Goal: Task Accomplishment & Management: Complete application form

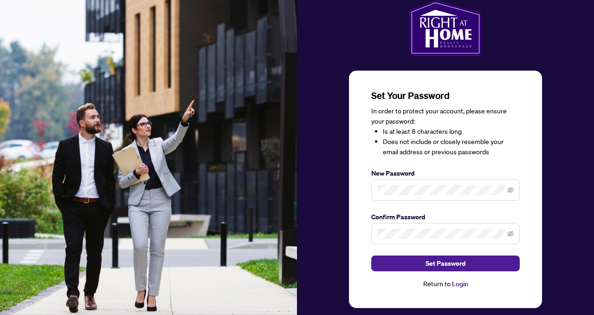
click at [381, 239] on span at bounding box center [445, 233] width 149 height 21
click at [515, 231] on span at bounding box center [445, 233] width 149 height 21
click at [513, 231] on icon "eye-invisible" at bounding box center [510, 233] width 6 height 6
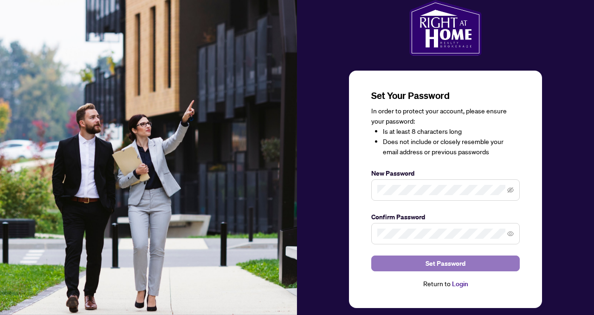
click at [497, 260] on button "Set Password" at bounding box center [445, 263] width 149 height 16
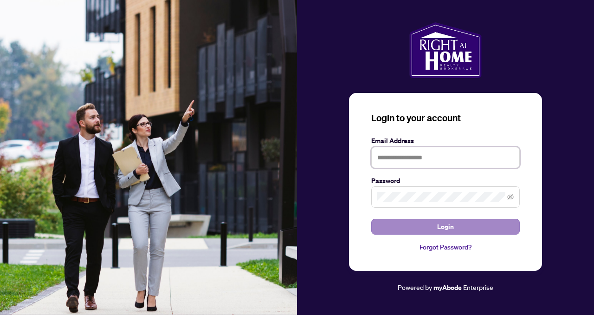
type input "**********"
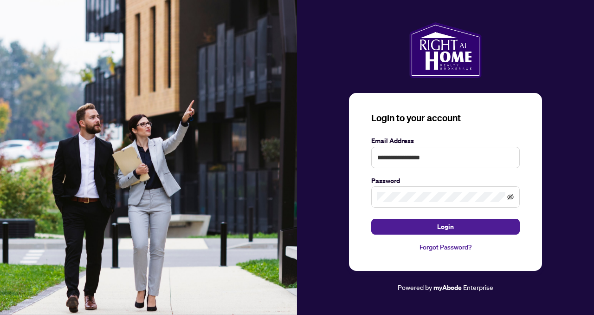
click at [511, 198] on icon "eye-invisible" at bounding box center [510, 197] width 6 height 6
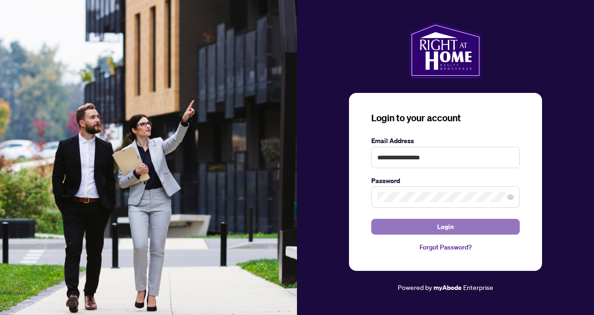
click at [401, 226] on button "Login" at bounding box center [445, 227] width 149 height 16
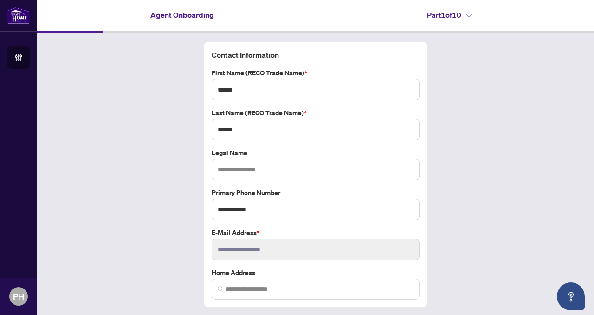
scroll to position [24, 0]
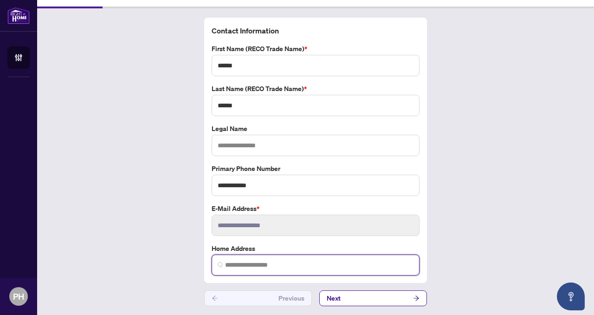
click at [249, 262] on input "search" at bounding box center [319, 265] width 188 height 10
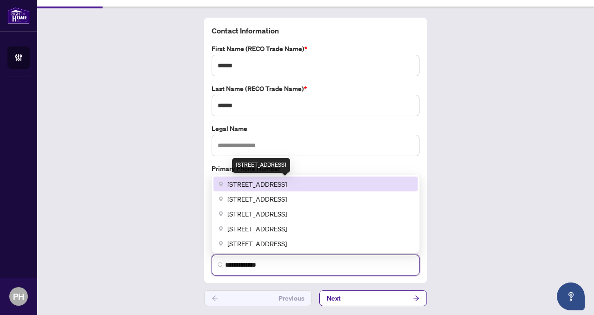
click at [287, 187] on span "[STREET_ADDRESS]" at bounding box center [256, 184] width 59 height 10
type input "**********"
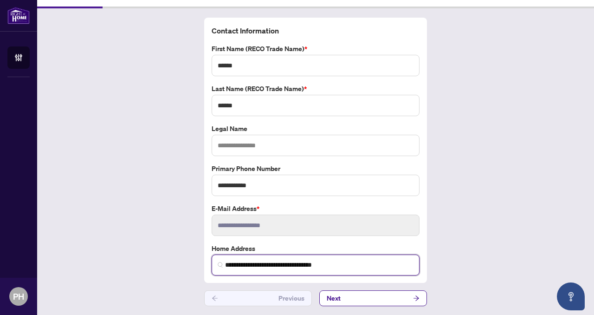
click at [344, 263] on input "**********" at bounding box center [319, 265] width 188 height 10
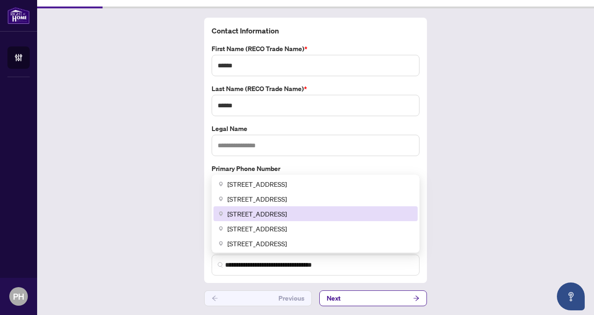
click at [452, 169] on div "**********" at bounding box center [315, 161] width 557 height 307
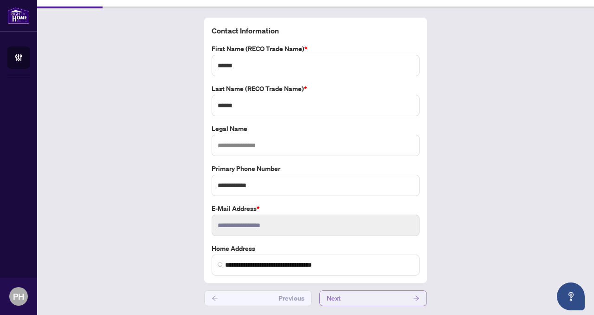
click at [413, 296] on icon "arrow-right" at bounding box center [416, 298] width 6 height 6
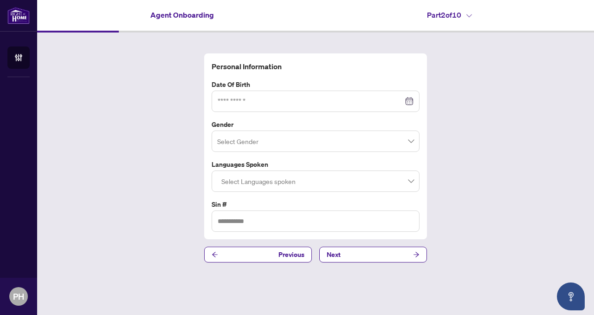
click at [413, 103] on div at bounding box center [316, 101] width 196 height 10
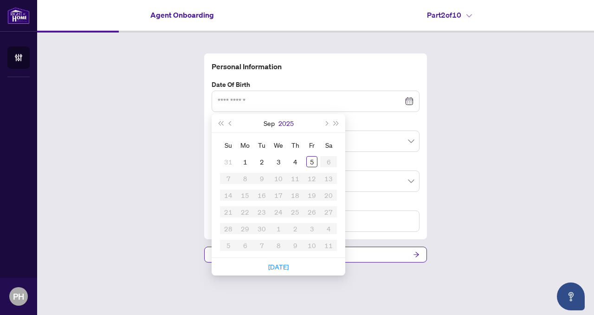
click at [279, 123] on button "2025" at bounding box center [285, 123] width 15 height 19
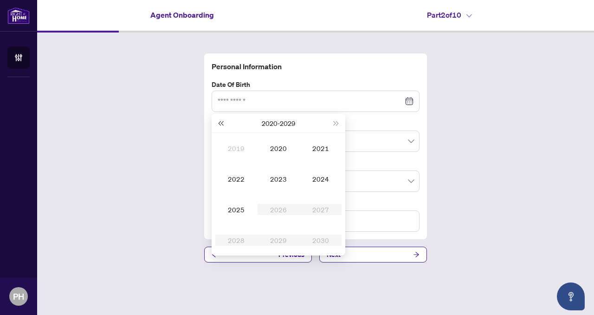
click at [223, 123] on span "Last year (Control + left)" at bounding box center [220, 123] width 5 height 5
click at [320, 151] on div "1991" at bounding box center [321, 147] width 28 height 11
click at [311, 152] on div "Mar" at bounding box center [321, 147] width 28 height 11
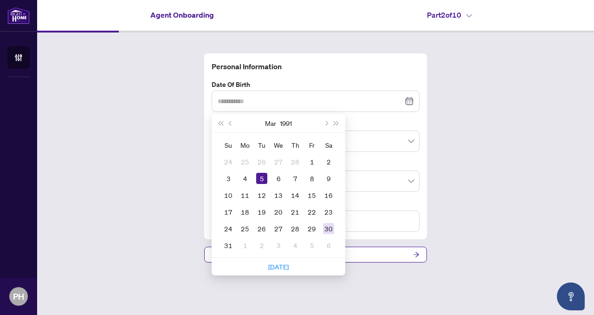
type input "**********"
click at [331, 227] on div "30" at bounding box center [328, 228] width 11 height 11
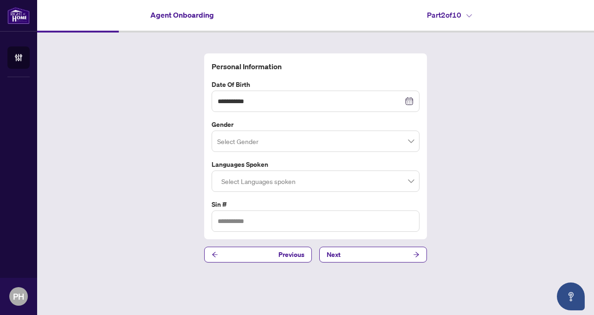
click at [325, 140] on input "search" at bounding box center [311, 142] width 188 height 20
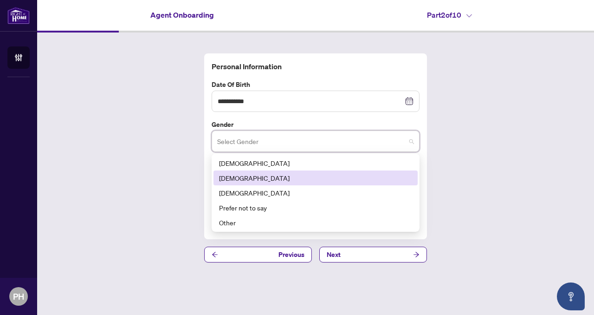
click at [274, 181] on div "[DEMOGRAPHIC_DATA]" at bounding box center [315, 178] width 193 height 10
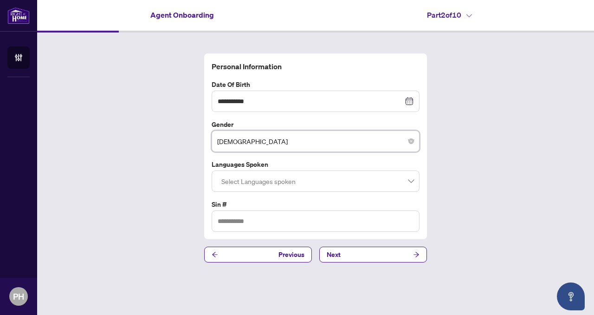
click at [317, 178] on div at bounding box center [316, 181] width 196 height 17
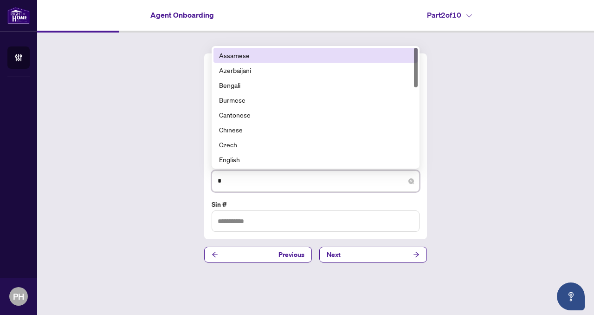
type input "**"
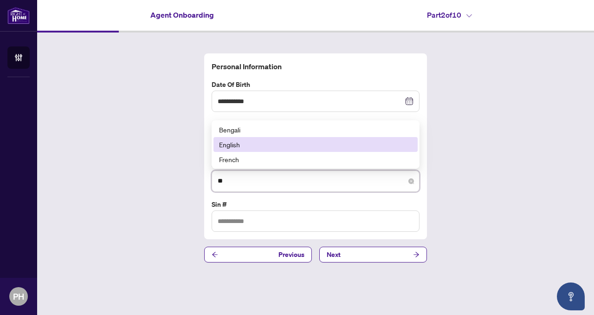
click at [273, 144] on div "English" at bounding box center [315, 144] width 193 height 10
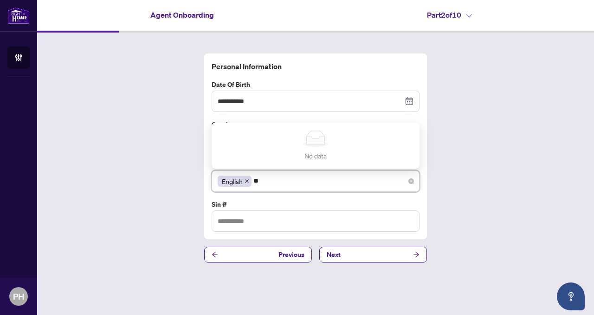
type input "*"
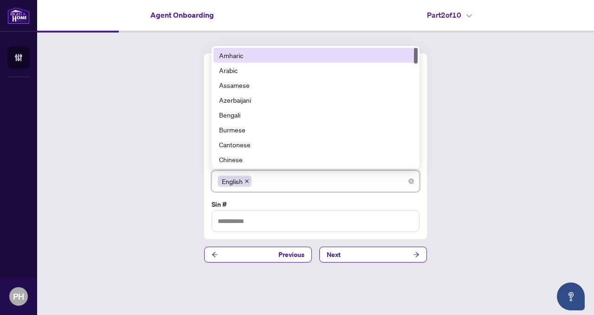
type input "*"
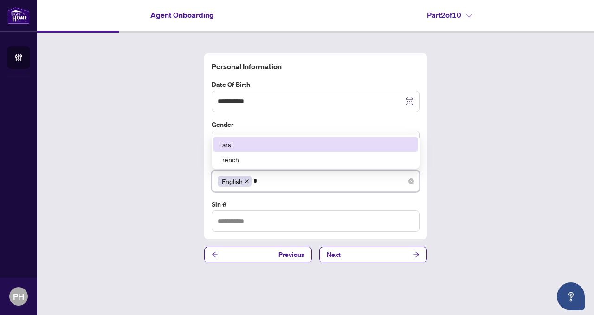
click at [248, 145] on div "Farsi" at bounding box center [315, 144] width 193 height 10
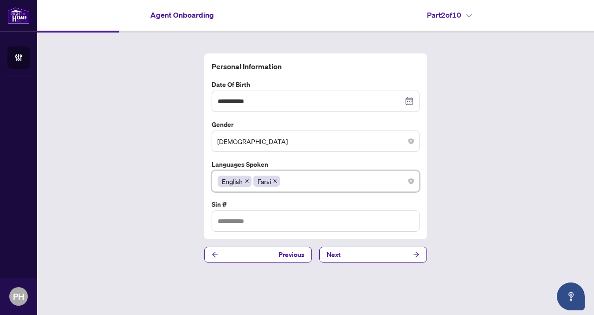
click at [296, 184] on div "English Farsi" at bounding box center [316, 181] width 196 height 17
click at [269, 221] on input "text" at bounding box center [316, 220] width 208 height 21
click at [347, 253] on button "Next" at bounding box center [373, 254] width 108 height 16
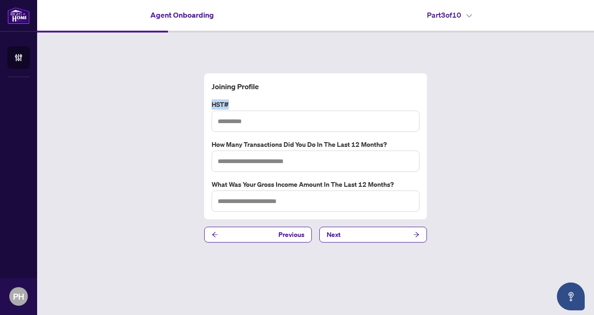
drag, startPoint x: 235, startPoint y: 102, endPoint x: 207, endPoint y: 100, distance: 27.9
click at [207, 100] on div "Joining Profile HST# How many transactions did you do in the last 12 months? Wh…" at bounding box center [315, 146] width 223 height 146
copy label "HST#"
click at [285, 118] on input "text" at bounding box center [316, 120] width 208 height 21
type input "**********"
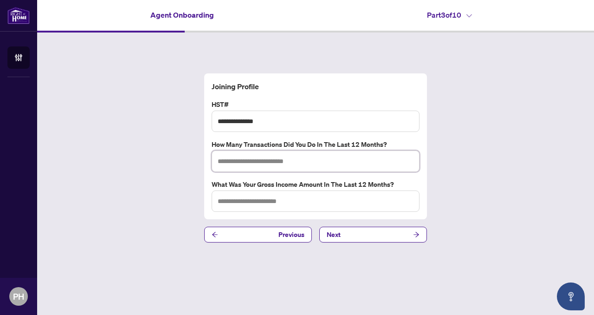
click at [257, 160] on input "text" at bounding box center [316, 160] width 208 height 21
type input "*"
click at [241, 205] on input "text" at bounding box center [316, 200] width 208 height 21
type input "*"
click at [365, 235] on button "Next" at bounding box center [373, 234] width 108 height 16
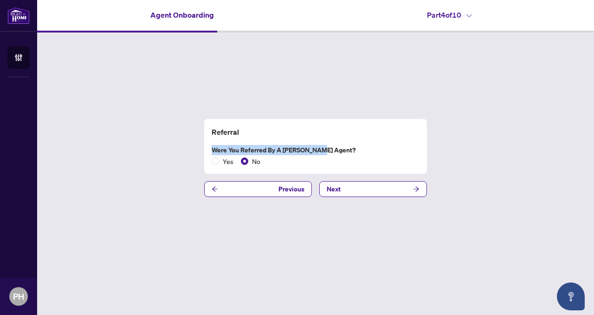
drag, startPoint x: 324, startPoint y: 150, endPoint x: 211, endPoint y: 149, distance: 113.7
click at [211, 149] on div "Were you referred by a [PERSON_NAME] Agent? Yes No" at bounding box center [315, 155] width 215 height 21
copy label "Were you referred by a [PERSON_NAME] Agent?"
click at [342, 188] on button "Next" at bounding box center [373, 189] width 108 height 16
drag, startPoint x: 290, startPoint y: 148, endPoint x: 213, endPoint y: 145, distance: 77.1
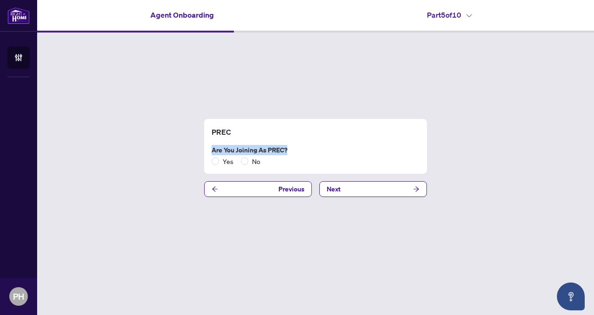
click at [213, 145] on label "Are you joining as PREC?" at bounding box center [316, 150] width 208 height 10
copy label "Are you joining as PREC?"
click at [381, 190] on button "Next" at bounding box center [373, 189] width 108 height 16
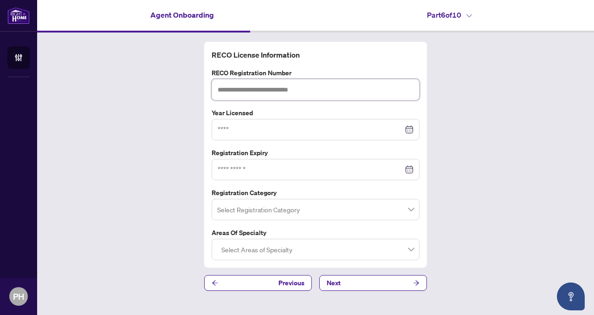
click at [327, 88] on input "text" at bounding box center [316, 89] width 208 height 21
type input "*******"
click at [302, 126] on input at bounding box center [311, 129] width 186 height 10
click at [244, 134] on input at bounding box center [311, 129] width 186 height 10
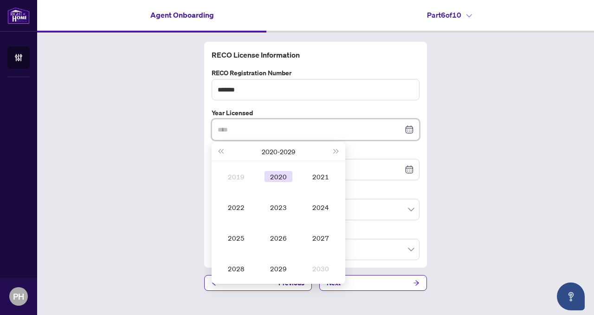
type input "****"
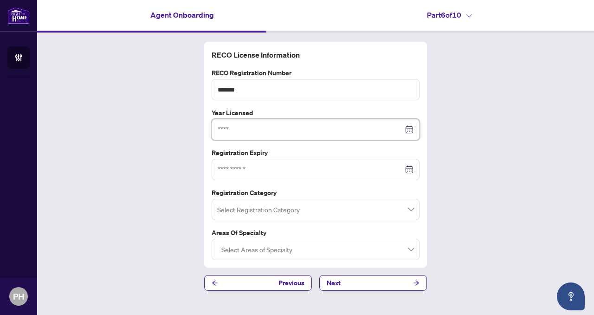
click at [294, 130] on input at bounding box center [311, 129] width 186 height 10
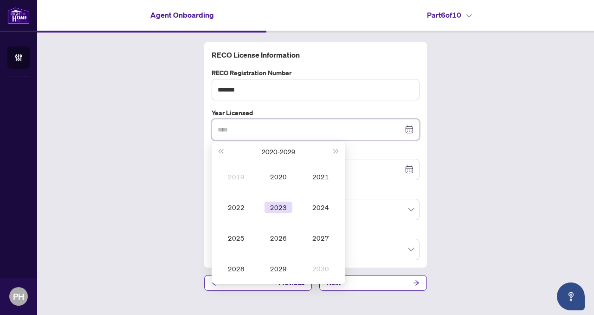
type input "****"
click at [280, 207] on div "2023" at bounding box center [279, 206] width 28 height 11
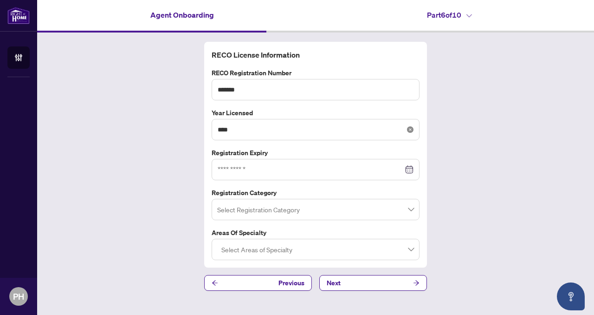
click at [410, 127] on icon "close-circle" at bounding box center [410, 129] width 6 height 6
click at [406, 128] on div at bounding box center [316, 129] width 196 height 10
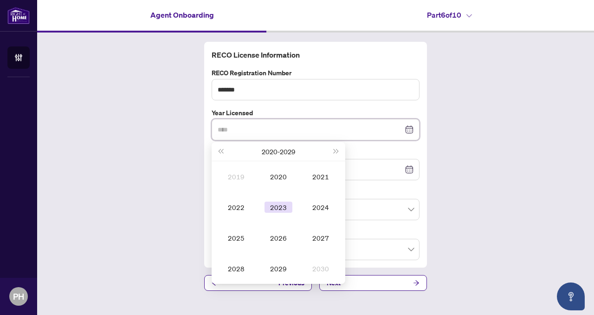
type input "****"
click at [282, 207] on div "2023" at bounding box center [279, 206] width 28 height 11
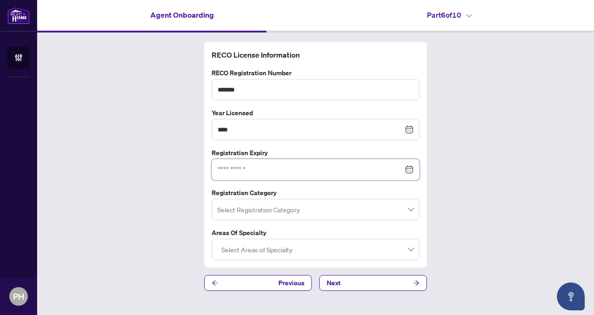
click at [323, 170] on input at bounding box center [311, 169] width 186 height 10
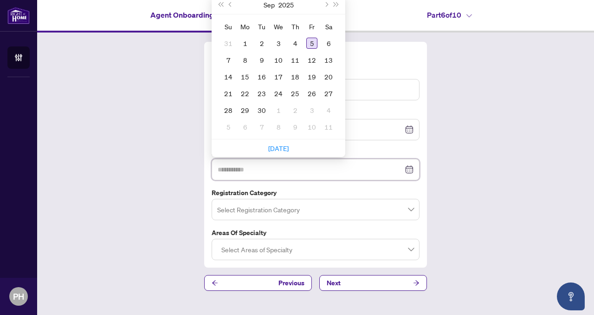
type input "**********"
click at [325, 5] on span "Next month (PageDown)" at bounding box center [325, 4] width 5 height 5
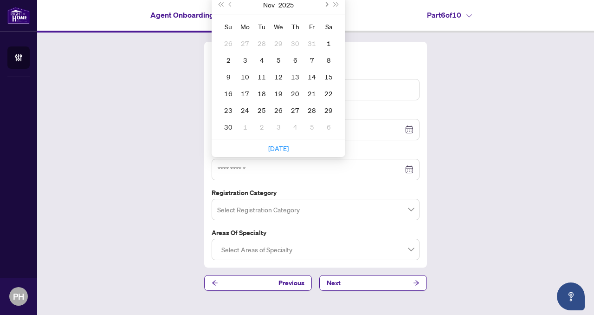
click at [325, 5] on span "Next month (PageDown)" at bounding box center [325, 4] width 5 height 5
type input "**********"
click at [325, 76] on div "20" at bounding box center [328, 76] width 11 height 11
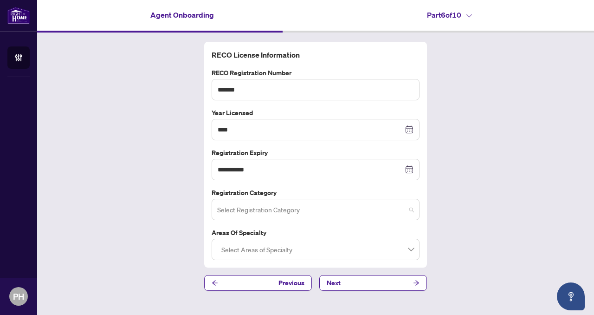
click at [264, 208] on input "search" at bounding box center [311, 210] width 188 height 20
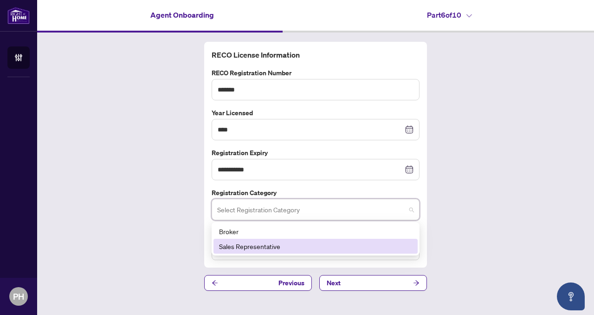
click at [251, 243] on div "Sales Representative" at bounding box center [315, 246] width 193 height 10
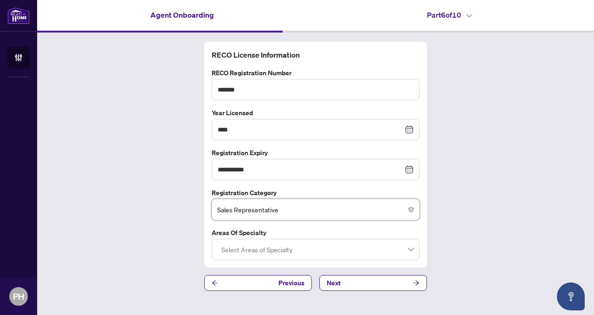
click at [286, 250] on div at bounding box center [316, 249] width 196 height 17
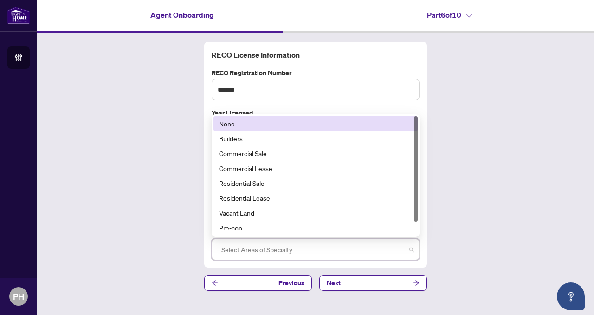
type input "*"
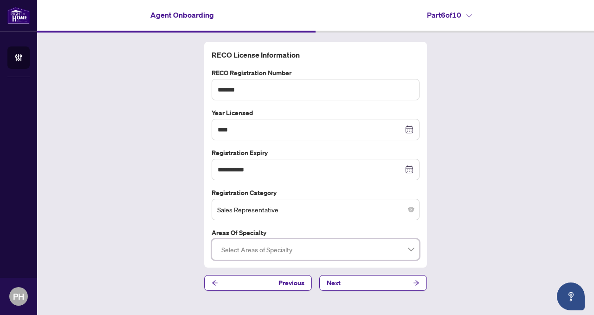
click at [449, 122] on div "**********" at bounding box center [315, 165] width 557 height 267
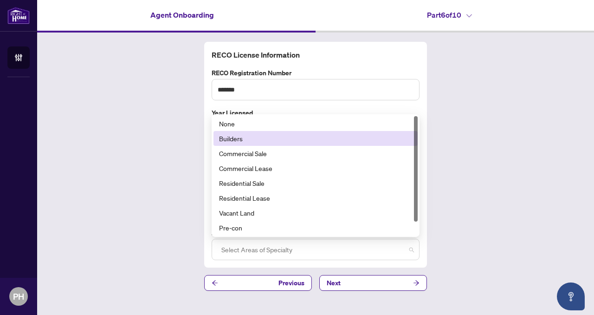
drag, startPoint x: 295, startPoint y: 248, endPoint x: 226, endPoint y: 234, distance: 70.6
click at [226, 239] on div "Select Areas of Specialty 516 517 518 None Builders Commercial Sale Commercial …" at bounding box center [316, 249] width 208 height 21
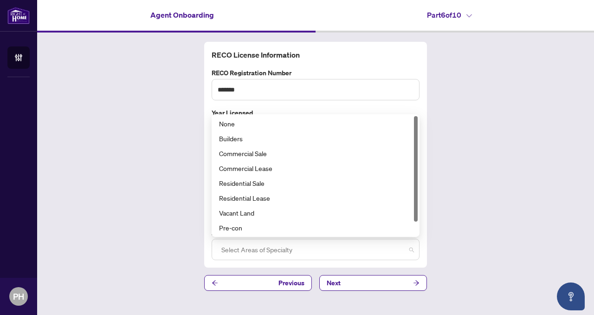
click at [205, 235] on div "**********" at bounding box center [315, 155] width 223 height 226
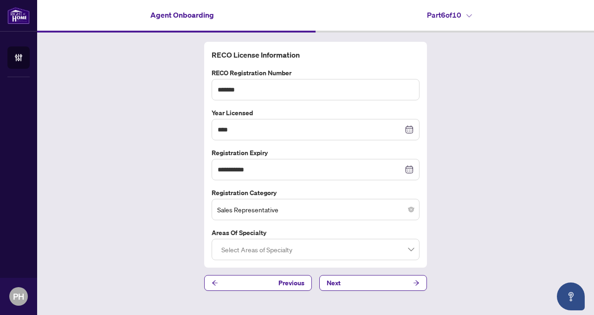
click at [237, 232] on label "Areas of Specialty" at bounding box center [316, 232] width 208 height 10
copy label "Areas of Specialty"
click at [287, 253] on div at bounding box center [316, 249] width 196 height 17
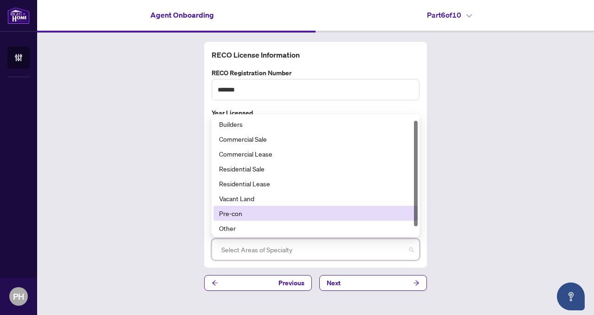
drag, startPoint x: 217, startPoint y: 128, endPoint x: 262, endPoint y: 246, distance: 126.6
click at [262, 246] on div "Select Areas of Specialty 521 522 523 None Builders Commercial Sale Commercial …" at bounding box center [316, 249] width 208 height 21
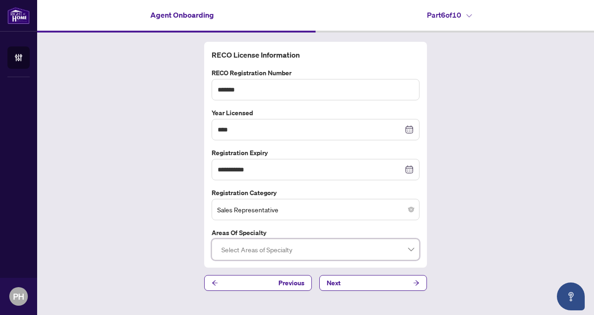
click at [272, 247] on div at bounding box center [316, 249] width 196 height 17
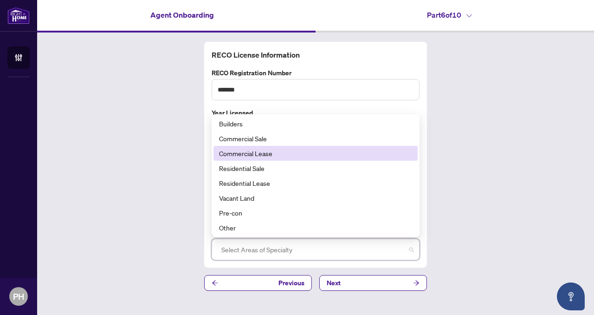
click at [289, 157] on div "Commercial Lease" at bounding box center [315, 153] width 193 height 10
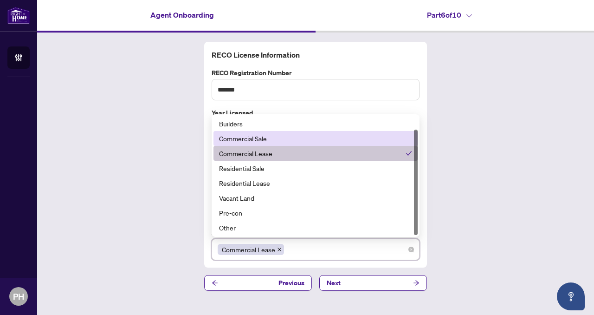
click at [288, 141] on div "Commercial Sale" at bounding box center [315, 138] width 193 height 10
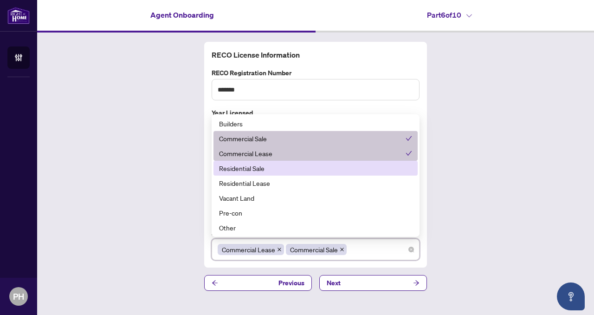
click at [265, 171] on div "Residential Sale" at bounding box center [315, 168] width 193 height 10
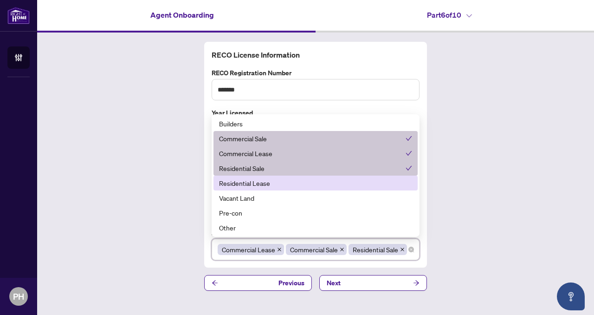
click at [266, 182] on div "Residential Lease" at bounding box center [315, 183] width 193 height 10
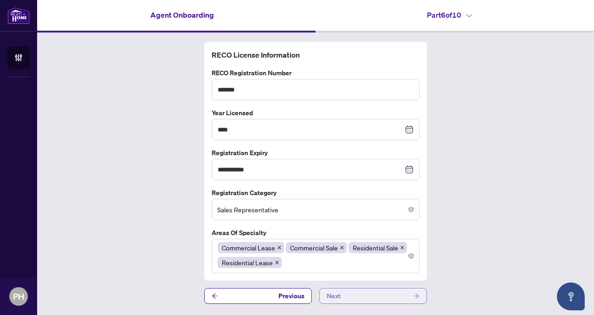
click at [341, 292] on button "Next" at bounding box center [373, 296] width 108 height 16
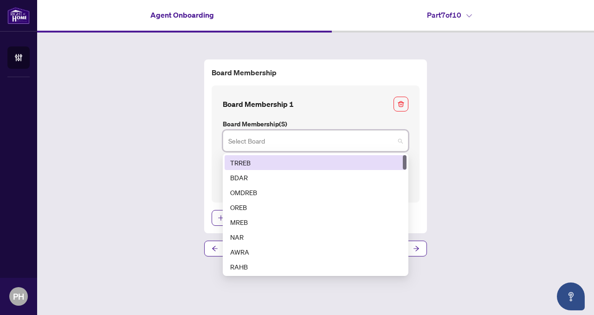
click at [306, 146] on input "search" at bounding box center [311, 142] width 166 height 20
click at [246, 163] on div "TRREB" at bounding box center [315, 162] width 171 height 10
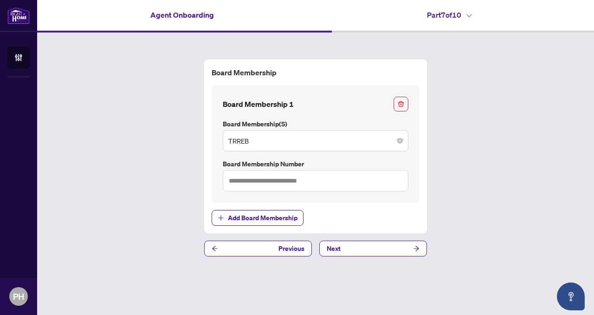
click at [306, 162] on label "Board Membership Number" at bounding box center [316, 164] width 186 height 10
click at [317, 142] on span "TRREB" at bounding box center [315, 141] width 175 height 18
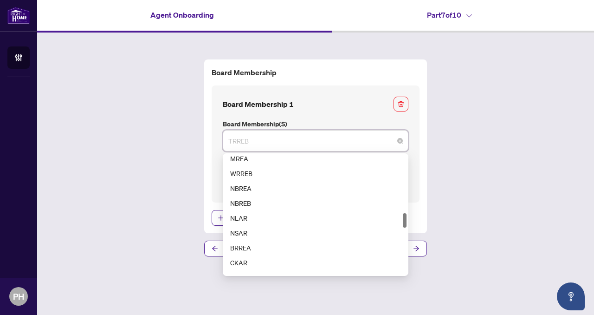
scroll to position [481, 0]
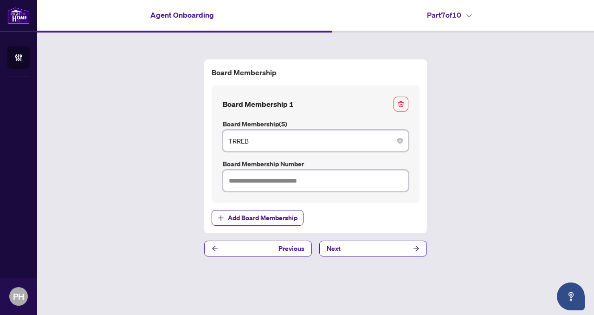
click at [246, 177] on input "text" at bounding box center [316, 180] width 186 height 21
type input "*******"
click at [368, 245] on button "Next" at bounding box center [373, 248] width 108 height 16
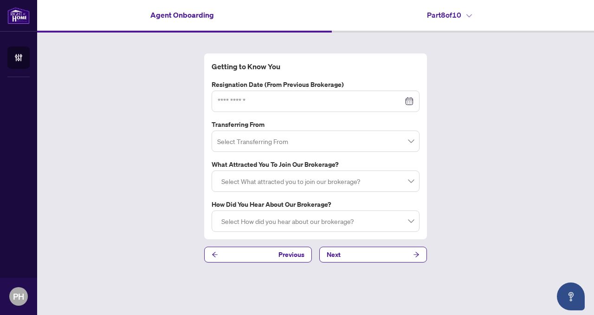
click at [410, 100] on div at bounding box center [316, 101] width 196 height 10
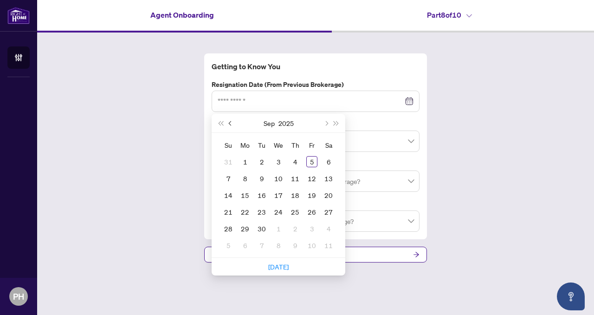
click at [232, 120] on button "Previous month (PageUp)" at bounding box center [231, 123] width 10 height 19
click at [284, 124] on button "2025" at bounding box center [286, 123] width 15 height 19
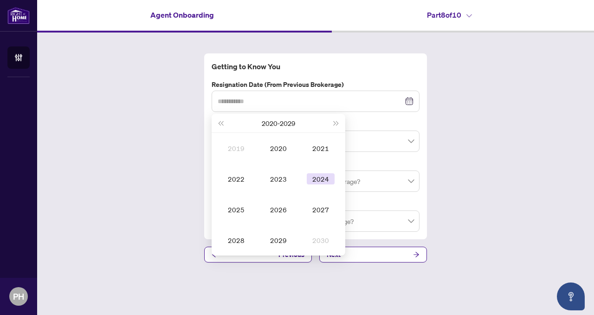
click at [320, 185] on td "2024" at bounding box center [320, 178] width 42 height 31
click at [321, 206] on div "Sep" at bounding box center [321, 209] width 28 height 11
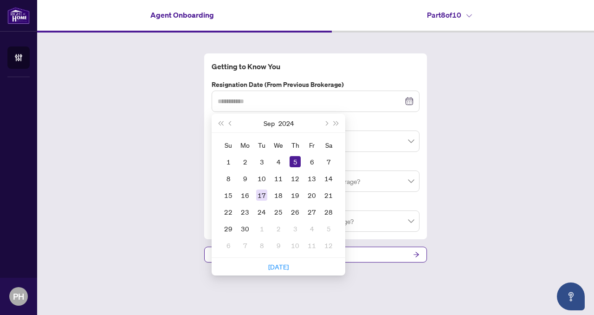
type input "**********"
click at [262, 189] on td "17" at bounding box center [261, 195] width 17 height 17
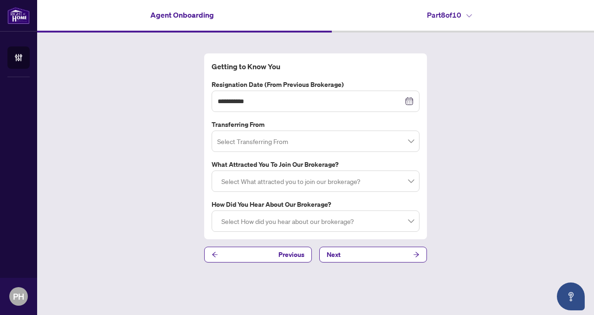
click at [413, 143] on span at bounding box center [315, 141] width 197 height 18
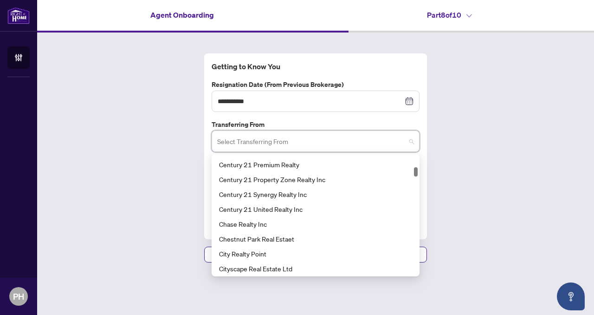
scroll to position [569, 0]
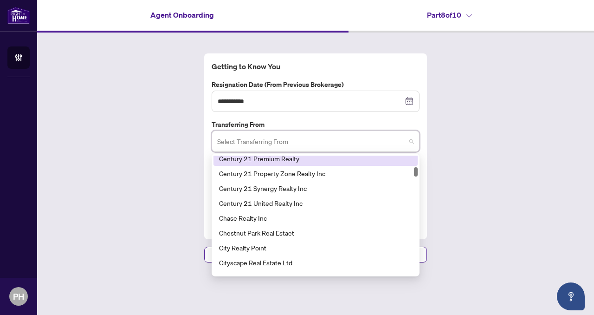
click at [284, 141] on input "search" at bounding box center [311, 142] width 188 height 20
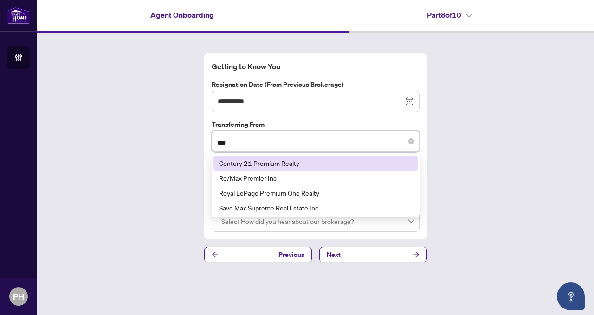
scroll to position [0, 0]
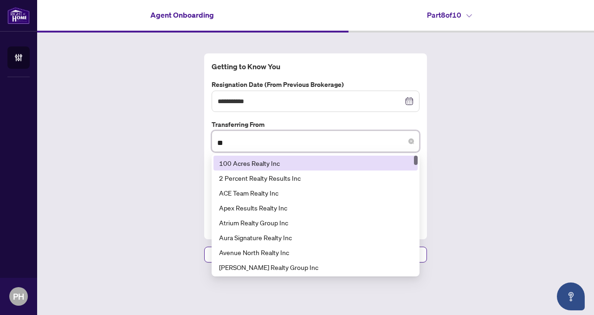
type input "*"
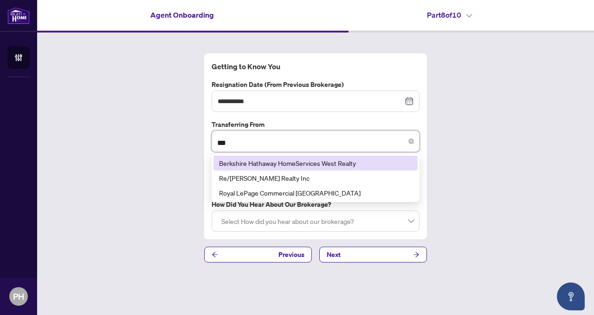
type input "****"
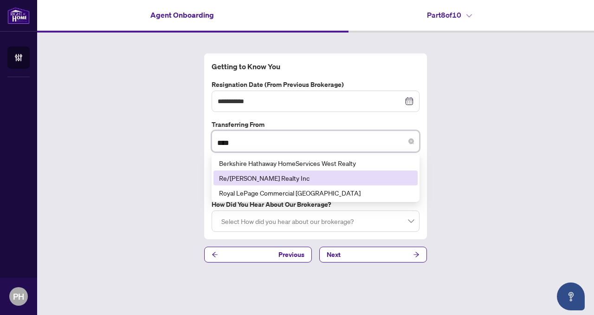
click at [278, 178] on div "Re/[PERSON_NAME] Realty Inc" at bounding box center [315, 178] width 193 height 10
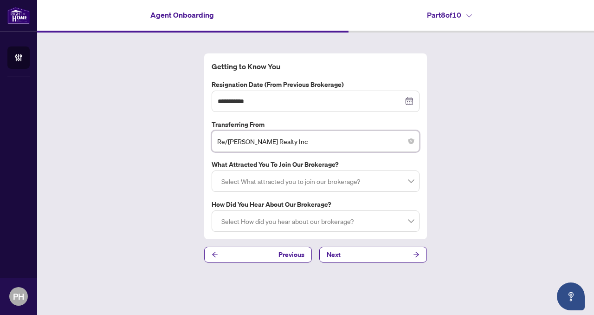
click at [317, 180] on div at bounding box center [316, 181] width 196 height 17
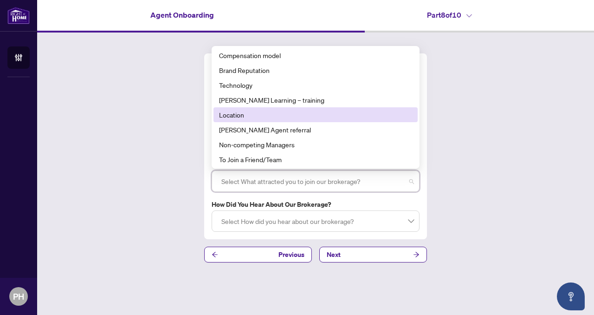
click at [338, 113] on div "Location" at bounding box center [315, 115] width 193 height 10
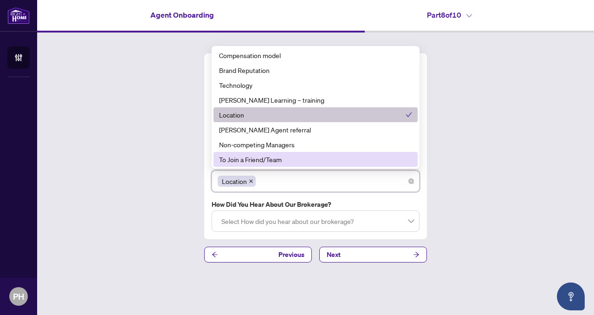
click at [366, 198] on div "**********" at bounding box center [315, 146] width 215 height 171
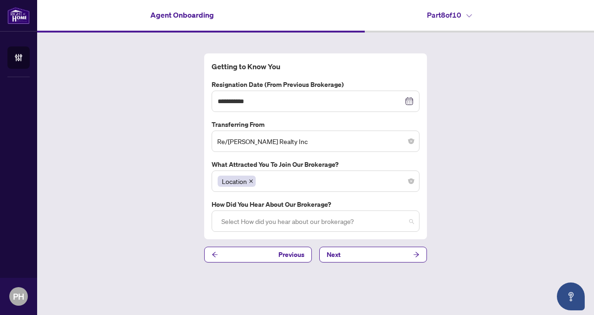
click at [380, 220] on div at bounding box center [316, 221] width 196 height 17
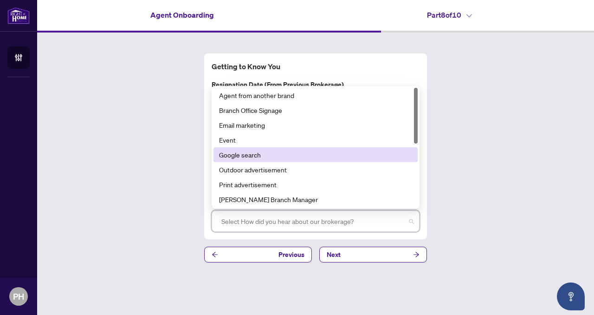
click at [271, 155] on div "Google search" at bounding box center [315, 154] width 193 height 10
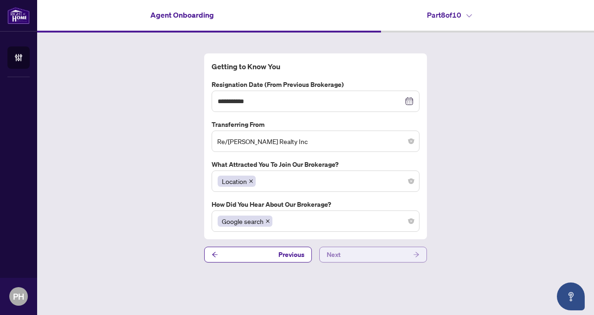
click at [349, 258] on button "Next" at bounding box center [373, 254] width 108 height 16
click at [357, 254] on button "Next" at bounding box center [373, 254] width 108 height 16
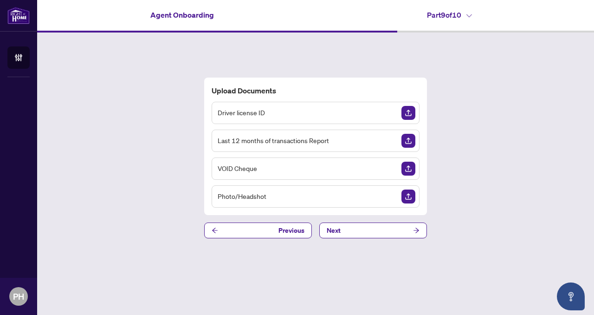
click at [330, 114] on div "Driver license ID" at bounding box center [316, 113] width 208 height 22
click at [411, 110] on img "Upload Document" at bounding box center [408, 113] width 14 height 14
click at [407, 114] on img "Upload Document" at bounding box center [408, 113] width 14 height 14
click at [414, 113] on img "Upload Document" at bounding box center [408, 113] width 14 height 14
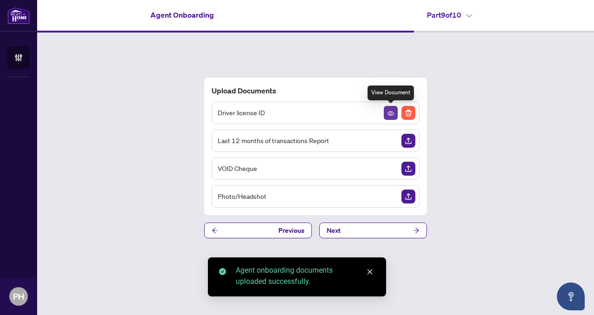
click at [386, 115] on button "button" at bounding box center [391, 113] width 14 height 14
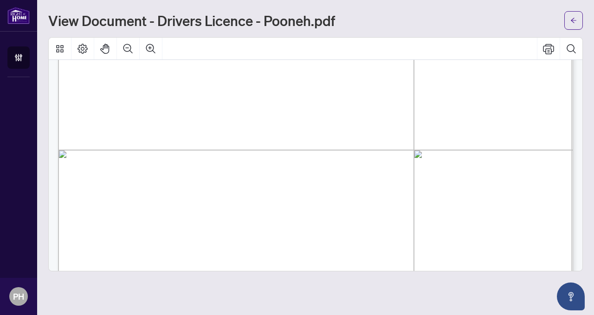
scroll to position [280, 0]
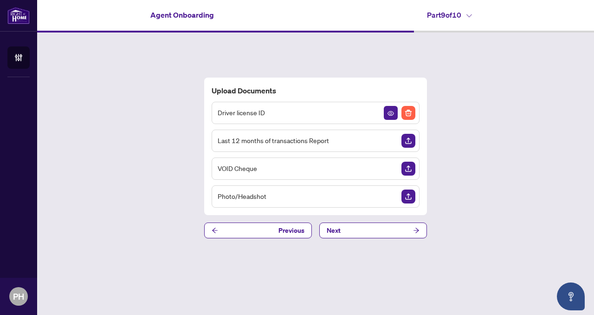
click at [381, 140] on div "Last 12 months of transactions Report" at bounding box center [316, 140] width 208 height 22
click at [391, 145] on div "Last 12 months of transactions Report" at bounding box center [316, 140] width 208 height 22
click at [352, 174] on div "VOID Cheque" at bounding box center [316, 168] width 208 height 22
click at [407, 198] on img "Upload Document" at bounding box center [408, 196] width 14 height 14
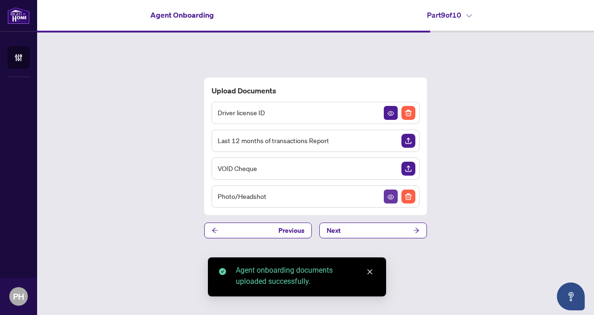
click at [393, 200] on span "button" at bounding box center [391, 196] width 6 height 10
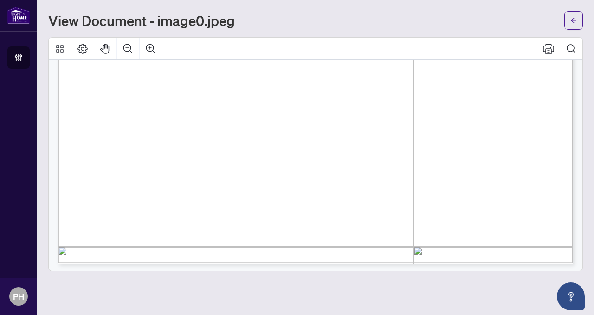
scroll to position [536, 0]
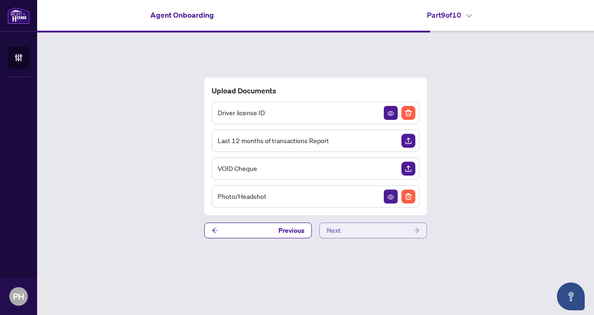
click at [397, 233] on button "Next" at bounding box center [373, 230] width 108 height 16
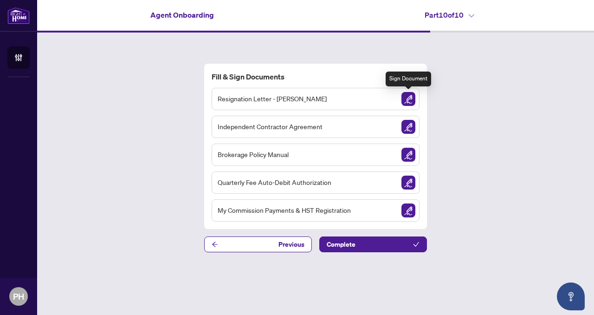
click at [405, 102] on img "Sign Document" at bounding box center [408, 99] width 14 height 14
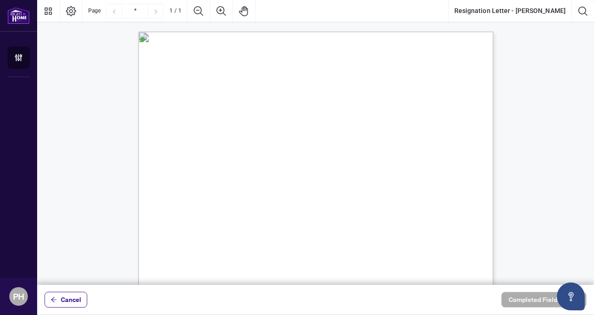
click at [454, 217] on div "[DATE] Re/[PERSON_NAME] Realty Inc. [STREET_ADDRESS] To whom it may concern, Th…" at bounding box center [360, 319] width 444 height 575
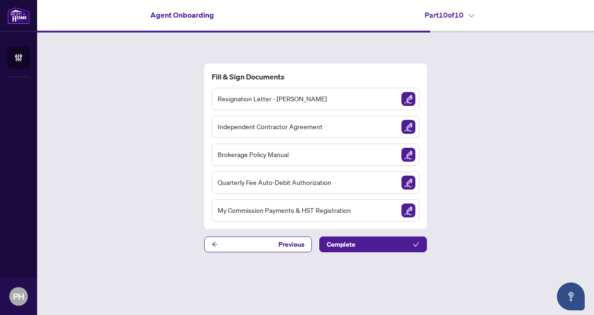
click at [343, 100] on div "Resignation Letter - [PERSON_NAME]" at bounding box center [316, 99] width 208 height 22
click at [298, 98] on span "Resignation Letter - [PERSON_NAME]" at bounding box center [272, 98] width 109 height 11
click at [411, 97] on img "Sign Document" at bounding box center [408, 99] width 14 height 14
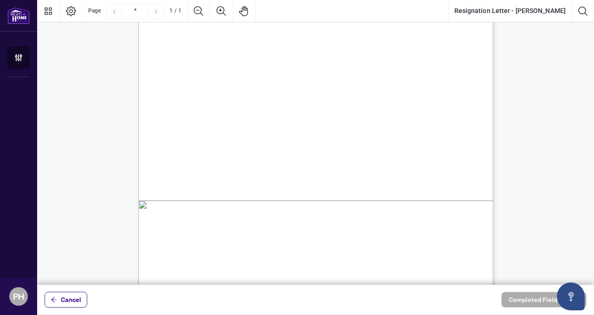
scroll to position [216, 0]
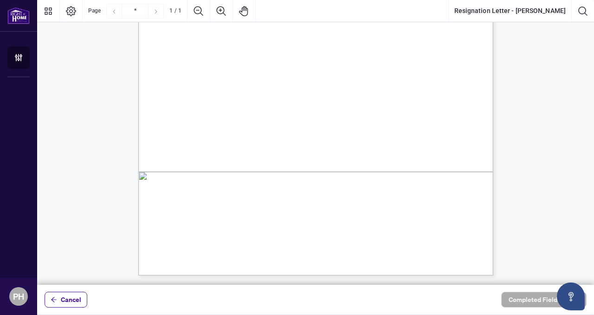
click at [229, 132] on div "[DATE] Re/[PERSON_NAME] Realty Inc. [STREET_ADDRESS] To whom it may concern, Th…" at bounding box center [360, 103] width 444 height 575
click at [229, 136] on span "[PERSON_NAME]" at bounding box center [216, 137] width 50 height 8
click at [221, 145] on span "Salesperson" at bounding box center [206, 146] width 30 height 8
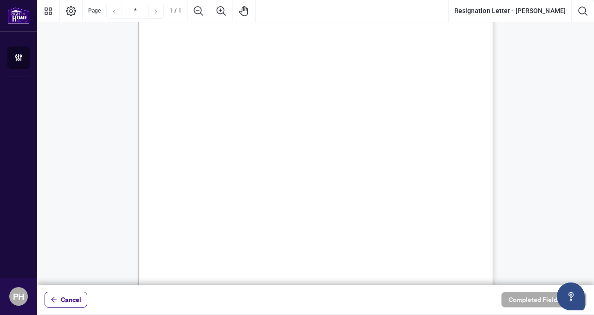
click at [237, 137] on div "[DATE] Re/[PERSON_NAME] Realty Inc. [STREET_ADDRESS] To whom it may concern, Th…" at bounding box center [360, 256] width 444 height 575
click at [243, 110] on span "[STREET_ADDRESS]" at bounding box center [223, 112] width 64 height 8
click at [212, 62] on span "[DATE]" at bounding box center [201, 61] width 21 height 8
click at [251, 86] on div "[DATE] Re/[PERSON_NAME] Realty Inc. [STREET_ADDRESS] To whom it may concern, Th…" at bounding box center [360, 319] width 444 height 575
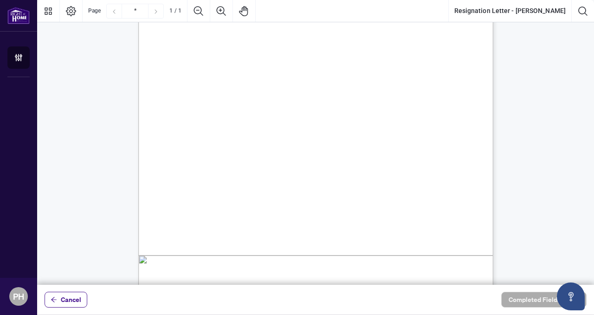
scroll to position [211, 0]
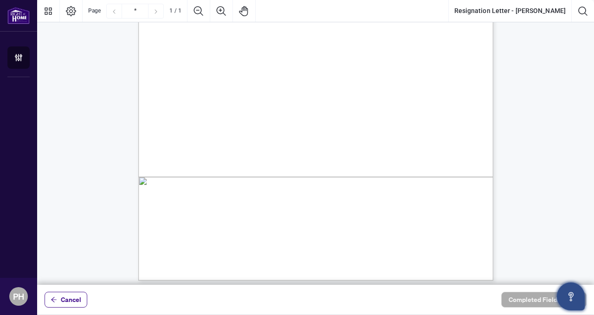
click at [569, 301] on icon "Open asap" at bounding box center [571, 297] width 12 height 12
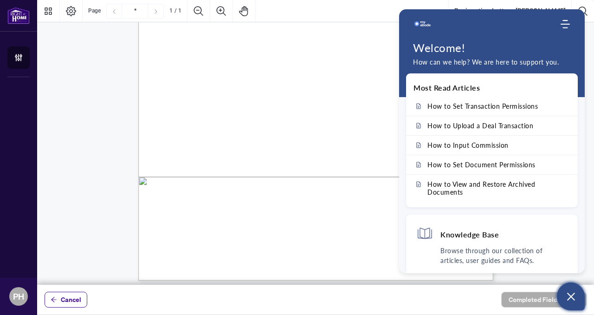
click at [221, 150] on span "Salesperson" at bounding box center [206, 151] width 30 height 8
click at [575, 301] on icon "Open asap" at bounding box center [571, 297] width 12 height 12
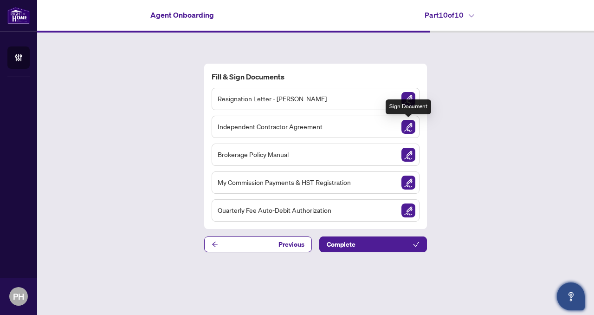
click at [408, 129] on img "Sign Document" at bounding box center [408, 127] width 14 height 14
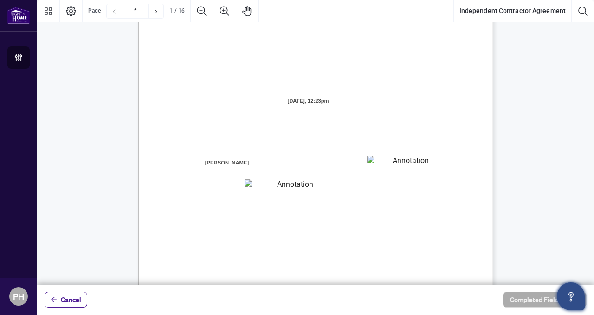
scroll to position [50, 0]
click at [402, 162] on textarea "01K3PJJYSKCQ88KK22KG64DRCZ" at bounding box center [407, 161] width 80 height 14
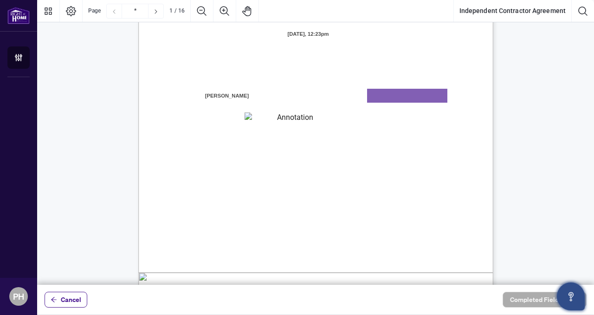
scroll to position [116, 0]
type textarea "*******"
click at [334, 117] on textarea "01K3PJK256FKK68F0257TCPB6T" at bounding box center [291, 119] width 93 height 14
drag, startPoint x: 445, startPoint y: 121, endPoint x: 177, endPoint y: 96, distance: 269.0
click at [177, 96] on div "INDEPENDENT CONTRACTOR AGREEMENT THIS AGREEMENT is made as of (the “Effective D…" at bounding box center [360, 203] width 444 height 575
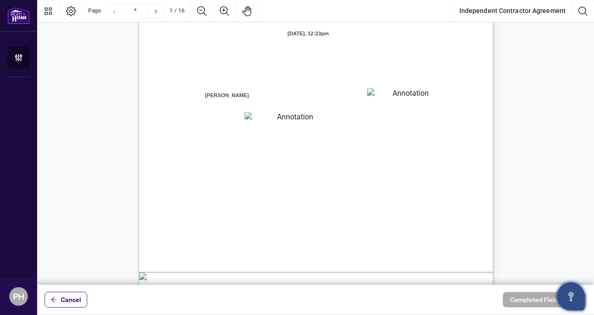
click at [297, 112] on textarea "01K3PJK256FKK68F0257TCPB6T" at bounding box center [291, 119] width 93 height 14
click at [294, 116] on textarea "01K3PJK256FKK68F0257TCPB6T" at bounding box center [292, 119] width 94 height 14
type textarea "**********"
drag, startPoint x: 433, startPoint y: 123, endPoint x: 385, endPoint y: 120, distance: 48.3
click at [385, 120] on span "branch (the “Designated Office”)" at bounding box center [389, 121] width 81 height 8
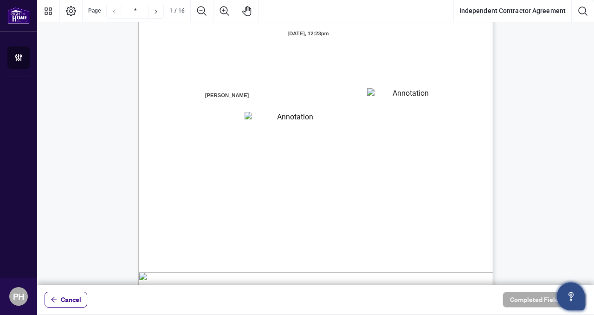
click at [262, 134] on div "INDEPENDENT CONTRACTOR AGREEMENT THIS AGREEMENT is made as of (the “Effective D…" at bounding box center [360, 203] width 444 height 575
drag, startPoint x: 442, startPoint y: 122, endPoint x: 180, endPoint y: 117, distance: 262.2
click at [238, 137] on div "INDEPENDENT CONTRACTOR AGREEMENT THIS AGREEMENT is made as of (the “Effective D…" at bounding box center [360, 203] width 444 height 575
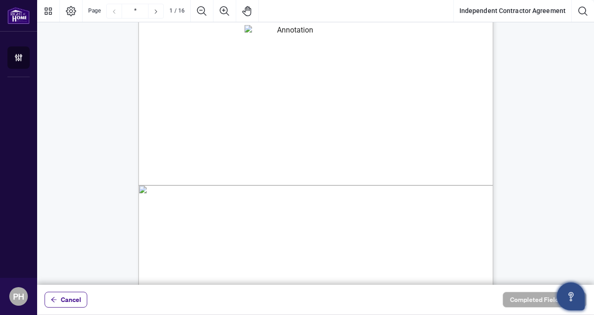
drag, startPoint x: 266, startPoint y: 160, endPoint x: 180, endPoint y: 65, distance: 128.5
click at [266, 159] on span "parties hereby agree as follows:" at bounding box center [223, 157] width 85 height 8
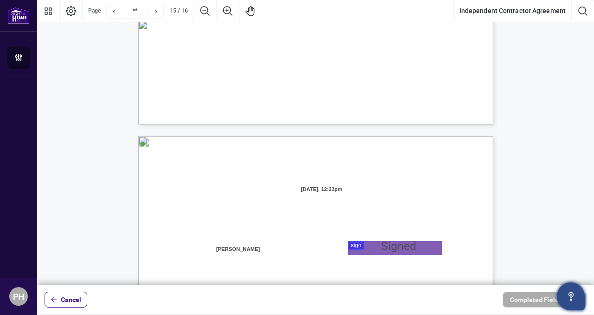
type input "**"
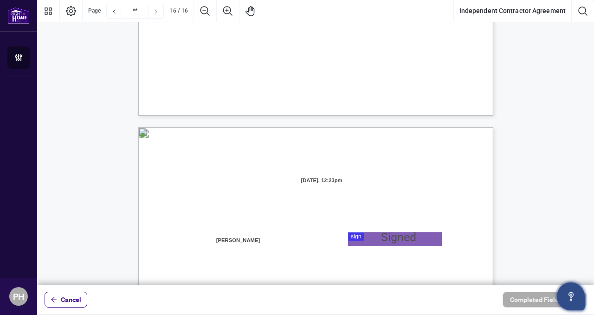
scroll to position [6989, 0]
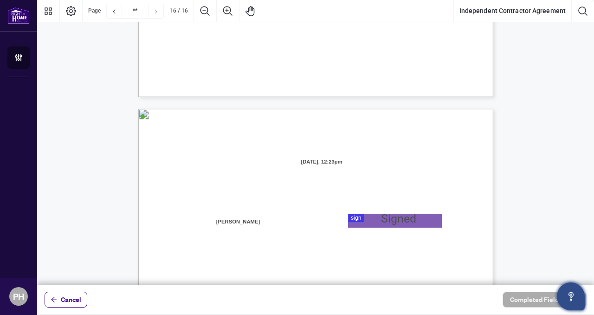
drag, startPoint x: 181, startPoint y: 108, endPoint x: 272, endPoint y: 169, distance: 110.1
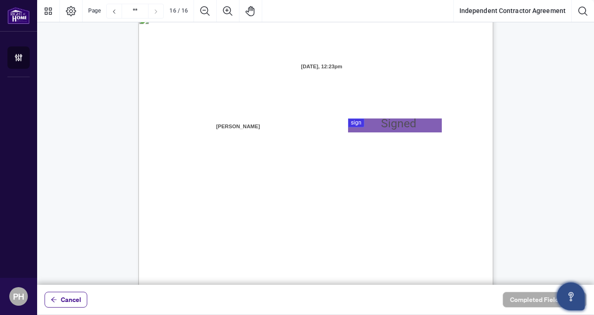
scroll to position [7091, 0]
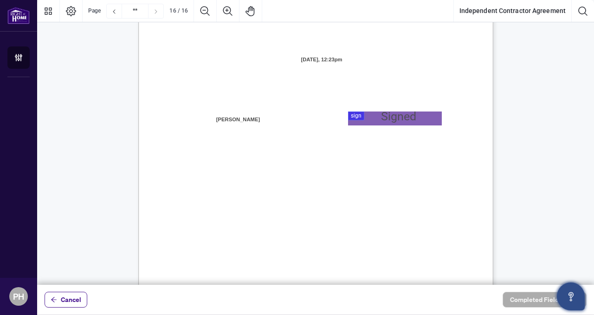
click at [373, 120] on div at bounding box center [315, 142] width 557 height 284
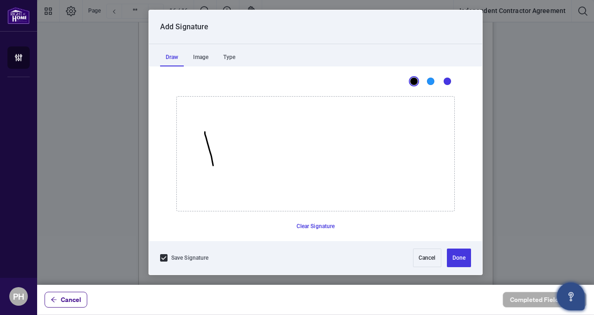
drag, startPoint x: 205, startPoint y: 132, endPoint x: 213, endPoint y: 165, distance: 34.4
click at [213, 165] on icon "Drawing canvas" at bounding box center [316, 154] width 278 height 114
drag, startPoint x: 210, startPoint y: 147, endPoint x: 226, endPoint y: 154, distance: 17.7
click at [226, 154] on icon "Drawing canvas" at bounding box center [316, 154] width 278 height 114
drag, startPoint x: 224, startPoint y: 143, endPoint x: 231, endPoint y: 149, distance: 8.3
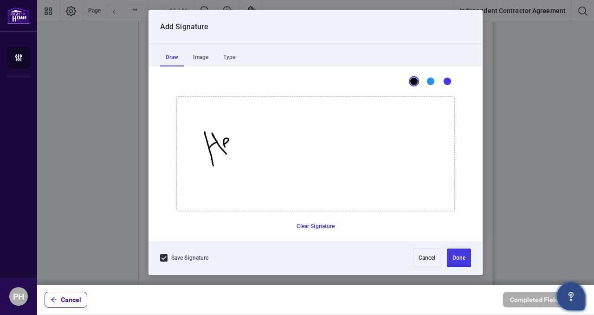
click at [231, 149] on icon "Drawing canvas" at bounding box center [316, 154] width 278 height 114
click at [320, 224] on button "Clear Signature" at bounding box center [316, 226] width 46 height 15
drag, startPoint x: 220, startPoint y: 133, endPoint x: 223, endPoint y: 163, distance: 30.3
click at [223, 163] on icon "Drawing canvas" at bounding box center [316, 154] width 278 height 114
drag, startPoint x: 222, startPoint y: 147, endPoint x: 231, endPoint y: 160, distance: 15.7
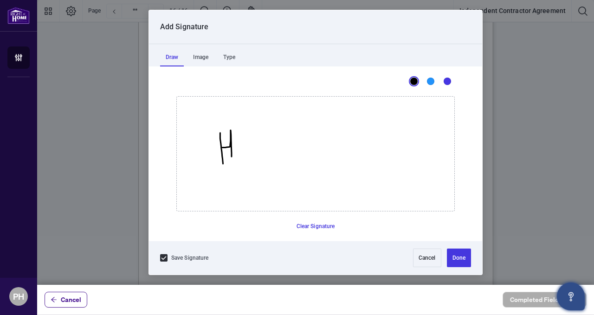
click at [231, 160] on icon "Drawing canvas" at bounding box center [316, 154] width 278 height 114
click at [298, 226] on button "Clear Signature" at bounding box center [316, 226] width 46 height 15
click at [205, 52] on div "Image" at bounding box center [200, 57] width 26 height 19
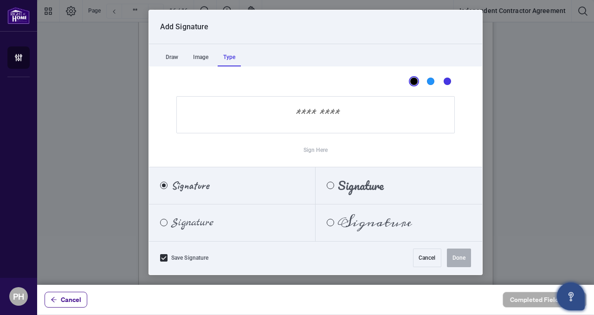
click at [226, 59] on div "Type" at bounding box center [229, 57] width 23 height 19
click at [293, 119] on input "Sign Here" at bounding box center [315, 114] width 278 height 37
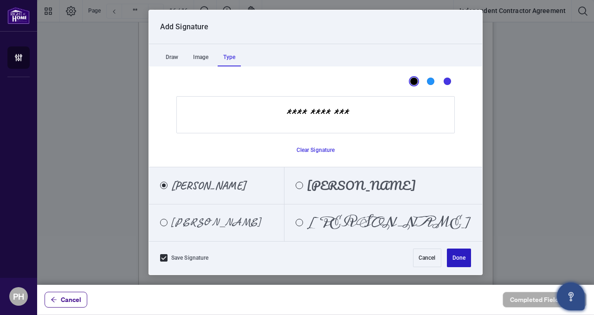
type input "**********"
click at [459, 254] on button "Done" at bounding box center [459, 257] width 24 height 19
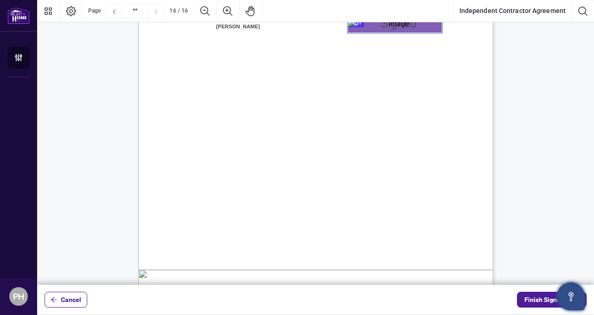
scroll to position [7188, 0]
click at [196, 165] on span "Name:" at bounding box center [189, 167] width 16 height 8
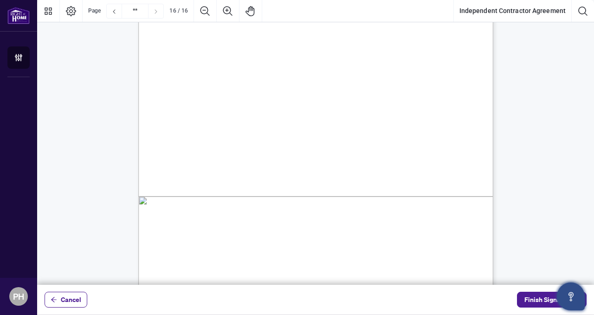
scroll to position [7282, 0]
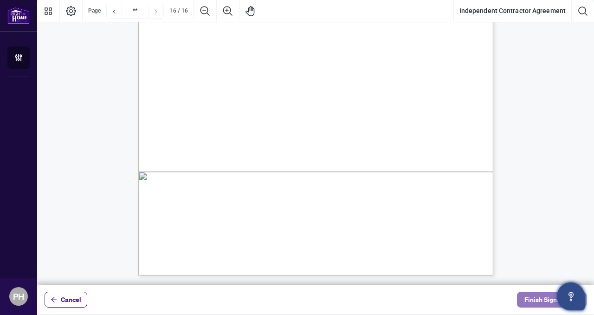
click at [542, 299] on span "Finish Signing" at bounding box center [545, 299] width 42 height 15
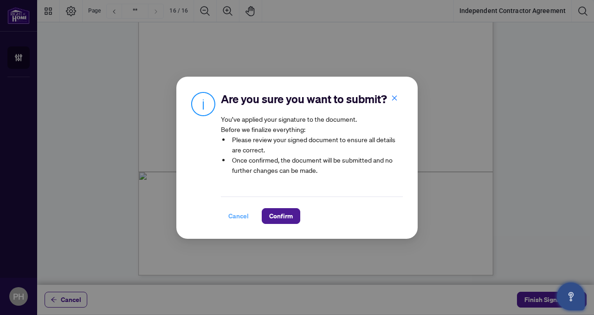
click at [245, 214] on span "Cancel" at bounding box center [238, 215] width 20 height 15
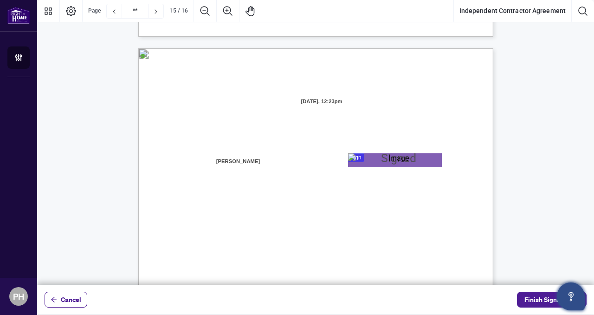
scroll to position [7034, 0]
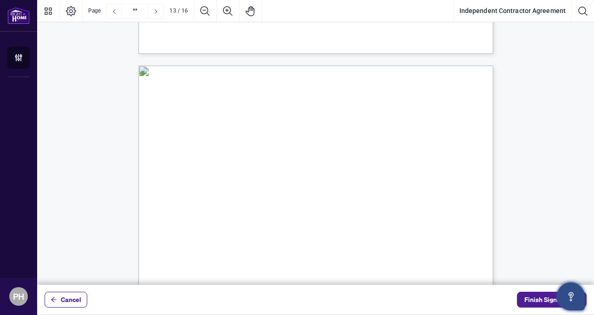
type input "**"
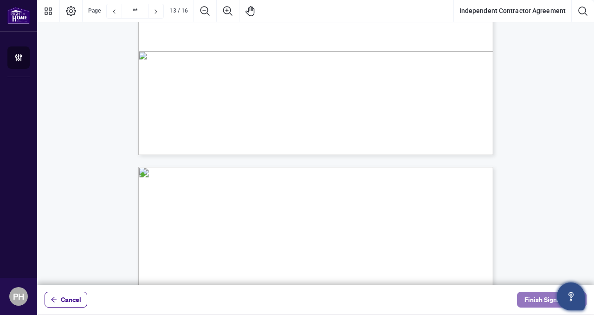
click at [540, 301] on span "Finish Signing" at bounding box center [545, 299] width 42 height 15
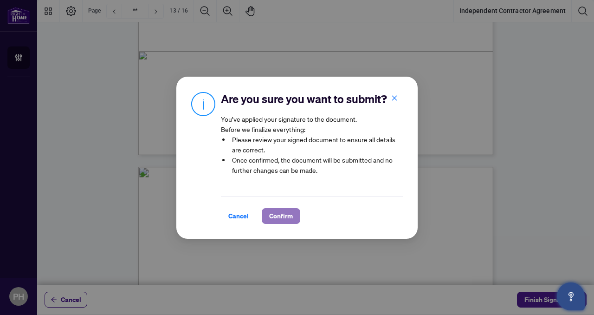
click at [290, 215] on span "Confirm" at bounding box center [281, 215] width 24 height 15
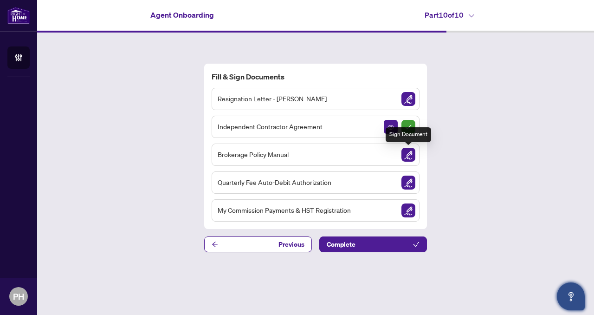
click at [405, 155] on img "Sign Document" at bounding box center [408, 155] width 14 height 14
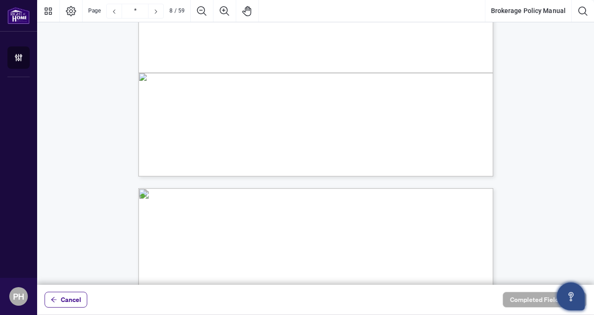
scroll to position [3612, 0]
drag, startPoint x: 290, startPoint y: 104, endPoint x: 369, endPoint y: 118, distance: 80.7
click at [369, 118] on span "is accessible from the landing page of our main website. [PERSON_NAME] Intranet…" at bounding box center [330, 117] width 301 height 9
drag, startPoint x: 310, startPoint y: 111, endPoint x: 207, endPoint y: 112, distance: 102.6
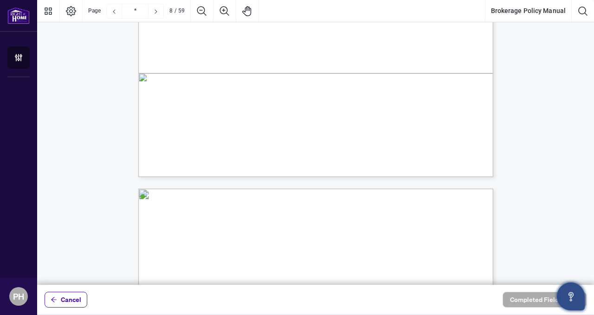
click at [207, 112] on span "located at [URL][DOMAIN_NAME] under Agent Login and is a password protected sit…" at bounding box center [299, 110] width 238 height 9
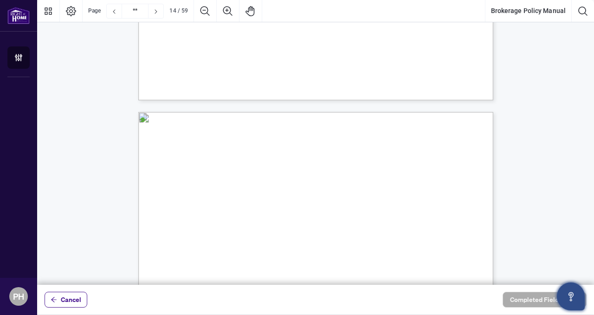
scroll to position [6044, 0]
drag, startPoint x: 193, startPoint y: 65, endPoint x: 391, endPoint y: 196, distance: 237.2
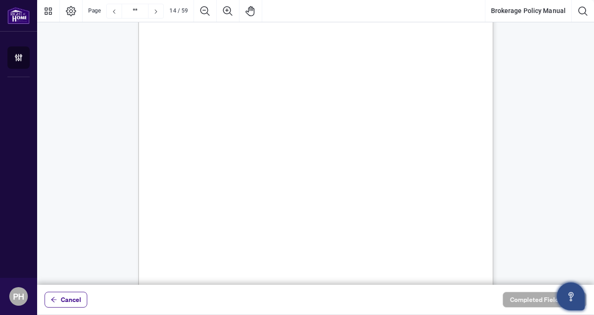
scroll to position [6156, 0]
click at [278, 151] on span "21. PROFESSIONAL CONDUCT AND GRIEVANCE RESOLUTION POLICY" at bounding box center [287, 146] width 214 height 9
click at [287, 137] on ul "D. CONDUCT 21. PROFESSIONAL CONDUCT AND GRIEVANCE RESOLUTION POLICY" at bounding box center [290, 139] width 220 height 23
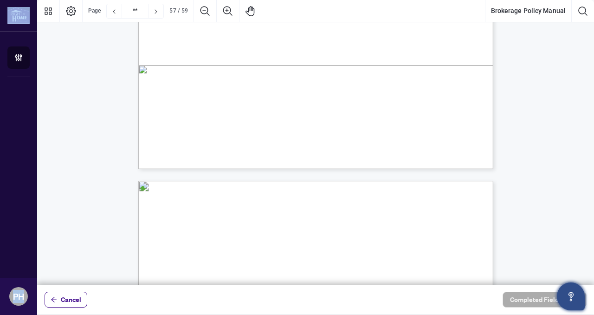
scroll to position [26695, 0]
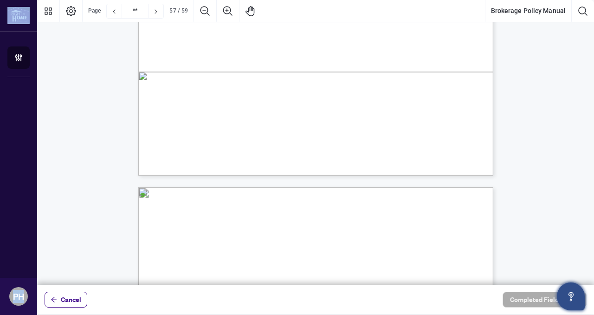
click at [273, 152] on div "Description of Compliance Issue Administrative Fee 11 Violation of RECO Adverti…" at bounding box center [360, 3] width 444 height 575
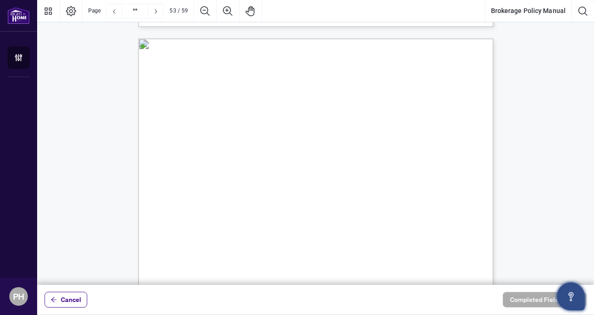
scroll to position [24513, 0]
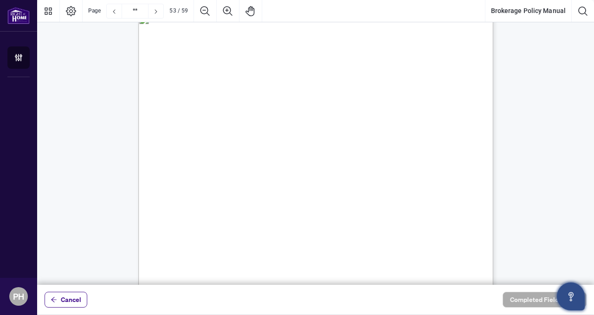
drag, startPoint x: 455, startPoint y: 114, endPoint x: 176, endPoint y: 107, distance: 279.5
click at [176, 107] on div "Schedule A Commission Plan and Service Fees (All fees are subject to HST) 1) Co…" at bounding box center [360, 300] width 444 height 575
click at [267, 124] on span "2) Standard Service Plan Fees:" at bounding box center [223, 123] width 87 height 9
drag, startPoint x: 190, startPoint y: 125, endPoint x: 332, endPoint y: 138, distance: 142.6
click at [332, 138] on ul "2) Standard Service Plan Fees: a. Monthly Service Fee: $109.00 per month paid q…" at bounding box center [316, 179] width 273 height 121
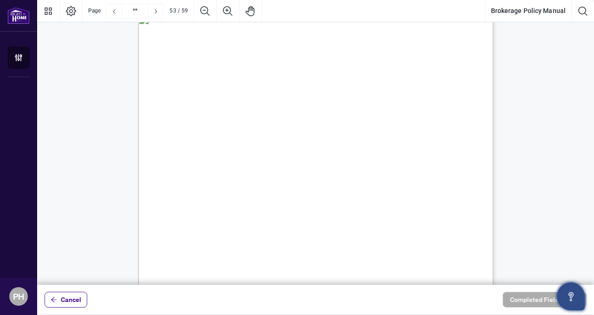
click at [341, 138] on span "a. Monthly Service Fee: $109.00 per month paid quarterly in advance and is non-…" at bounding box center [311, 134] width 240 height 9
drag, startPoint x: 219, startPoint y: 154, endPoint x: 188, endPoint y: 133, distance: 36.8
click at [188, 133] on ul "2) Standard Service Plan Fees: a. Monthly Service Fee: $109.00 per month paid q…" at bounding box center [316, 179] width 273 height 121
click at [267, 121] on span "2) Standard Service Plan Fees:" at bounding box center [223, 123] width 87 height 9
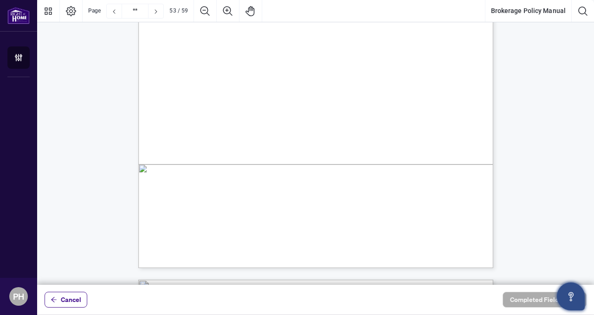
scroll to position [24720, 0]
drag, startPoint x: 291, startPoint y: 101, endPoint x: 199, endPoint y: 91, distance: 92.9
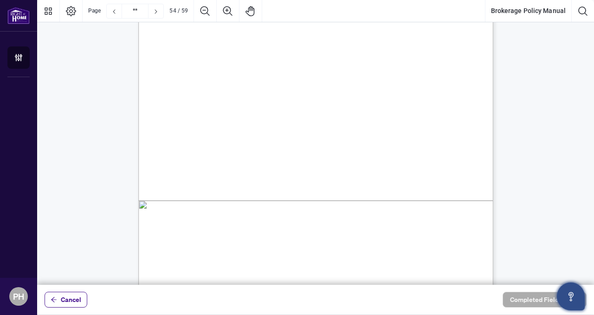
scroll to position [25155, 0]
drag, startPoint x: 191, startPoint y: 78, endPoint x: 203, endPoint y: 88, distance: 15.2
click at [217, 92] on span "Staff Appreciation Fee: Annually $25.00 will be added to your fourth quarter bi…" at bounding box center [326, 95] width 250 height 9
drag, startPoint x: 306, startPoint y: 130, endPoint x: 190, endPoint y: 81, distance: 125.6
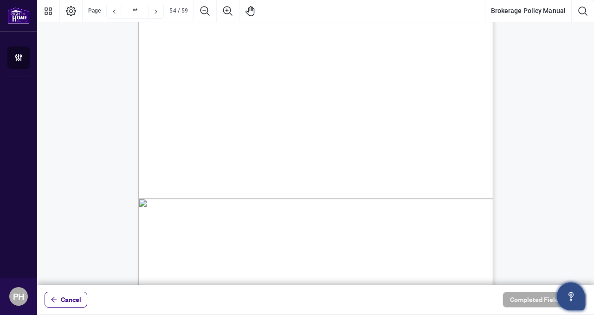
drag, startPoint x: 263, startPoint y: 101, endPoint x: 187, endPoint y: 28, distance: 105.0
click at [187, 28] on div "q. Photocopying Fees: Should the Salesperson request a copy of the transaction …" at bounding box center [360, 152] width 444 height 575
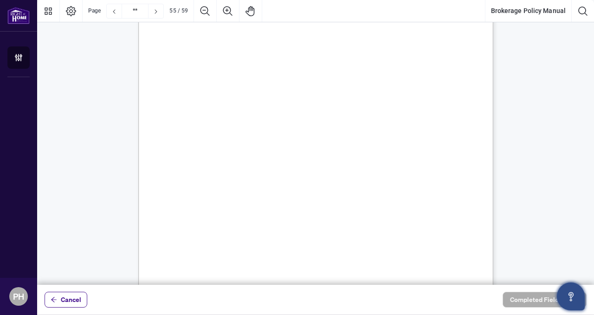
click at [244, 155] on span "5) Fast Track Series Fee" at bounding box center [212, 152] width 64 height 9
drag, startPoint x: 256, startPoint y: 226, endPoint x: 191, endPoint y: 209, distance: 66.6
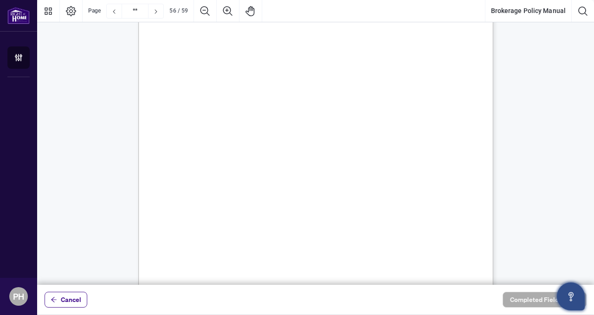
drag, startPoint x: 207, startPoint y: 116, endPoint x: 299, endPoint y: 115, distance: 92.4
click at [299, 115] on span "Listing documentation not uploaded to [PERSON_NAME]" at bounding box center [289, 118] width 164 height 9
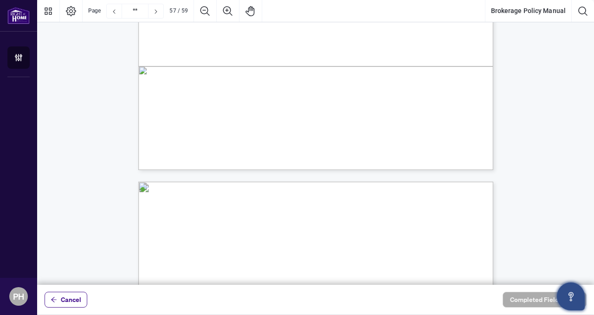
scroll to position [26705, 0]
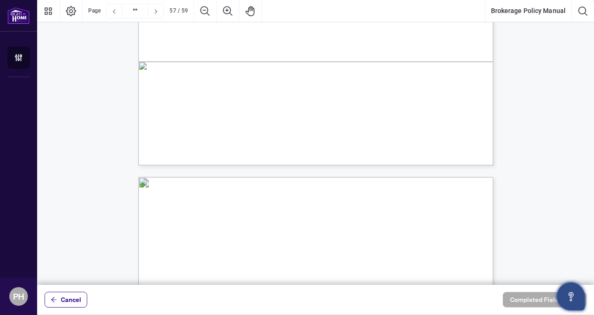
drag, startPoint x: 292, startPoint y: 42, endPoint x: 375, endPoint y: 176, distance: 157.9
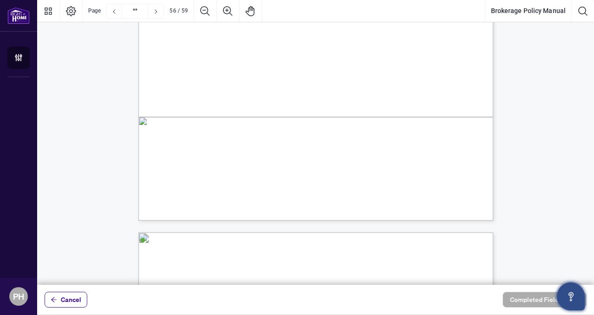
click at [267, 64] on span "1 year plus one day after transaction closed" at bounding box center [262, 59] width 110 height 9
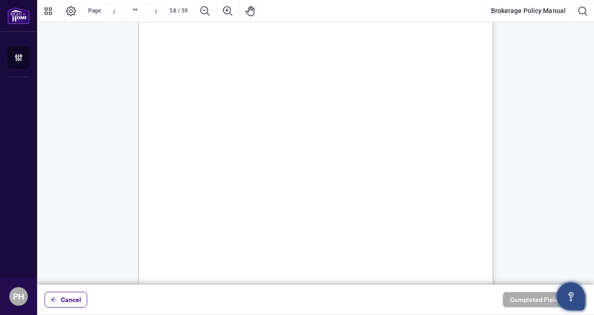
scroll to position [26921, 0]
drag, startPoint x: 201, startPoint y: 91, endPoint x: 351, endPoint y: 211, distance: 192.1
click at [351, 211] on ul "all legal proceedings to cover the costs of the file’s management, and related …" at bounding box center [322, 108] width 263 height 213
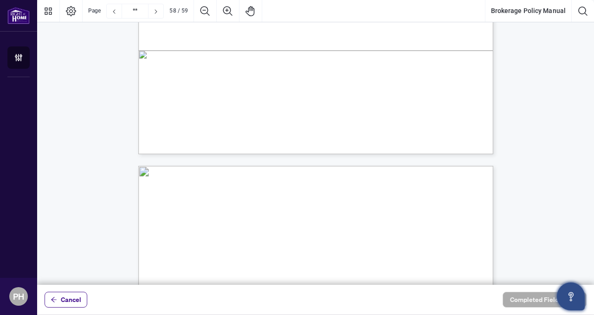
type input "**"
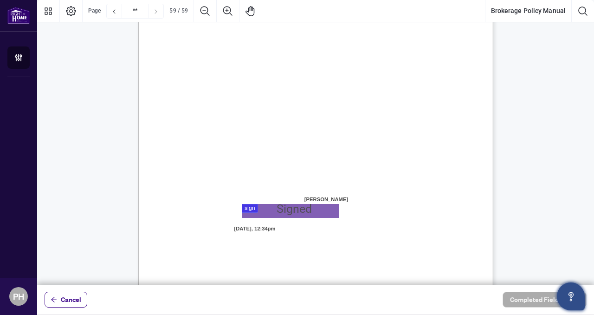
scroll to position [27426, 0]
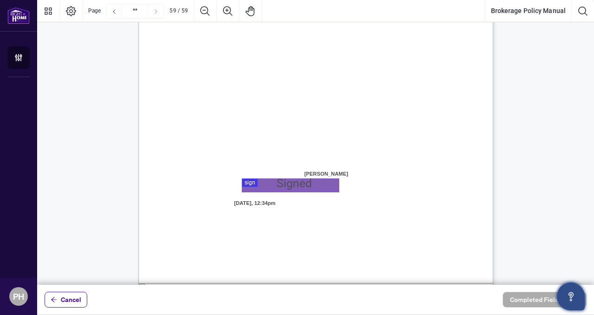
click at [271, 186] on div at bounding box center [315, 142] width 557 height 284
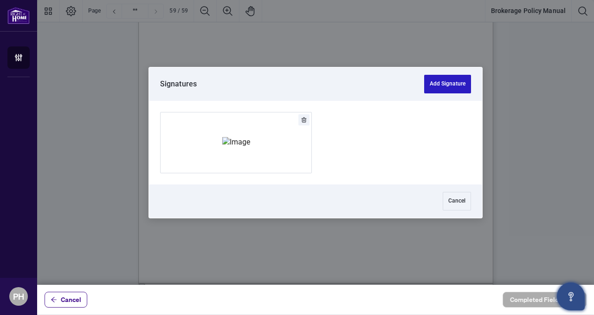
click at [449, 87] on button "Add Signature" at bounding box center [447, 84] width 47 height 19
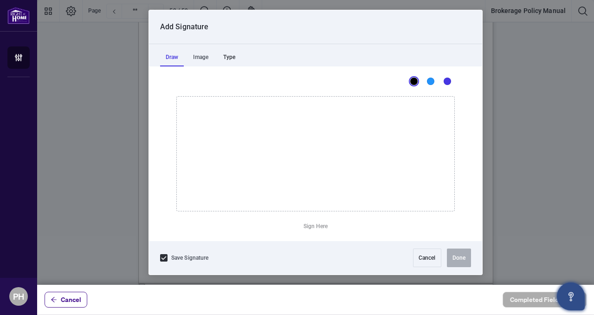
click at [234, 58] on div "Type" at bounding box center [229, 57] width 23 height 19
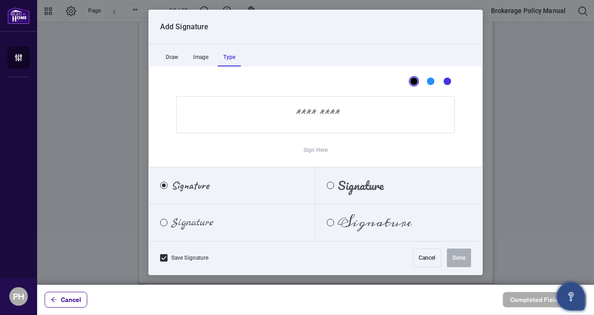
click at [289, 125] on input "Sign Here" at bounding box center [315, 114] width 278 height 37
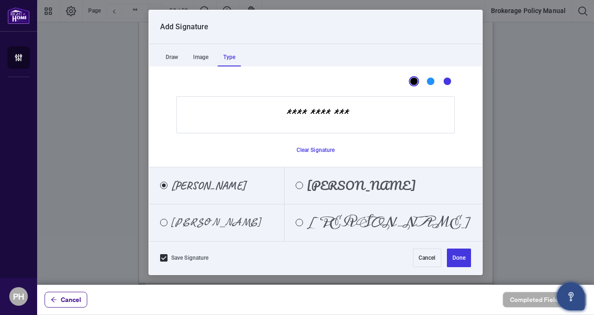
type input "**********"
click at [456, 255] on button "Done" at bounding box center [459, 257] width 24 height 19
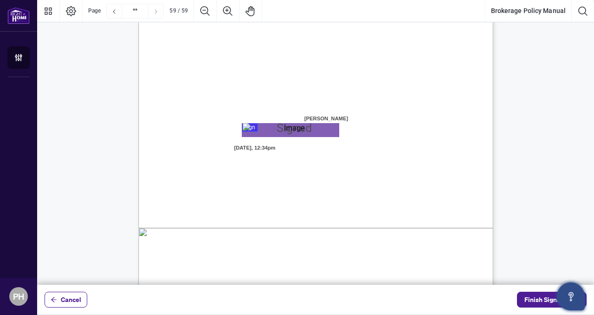
scroll to position [27537, 0]
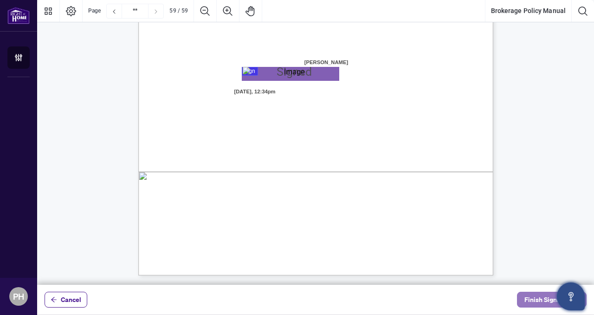
click at [525, 295] on span "Finish Signing" at bounding box center [545, 299] width 42 height 15
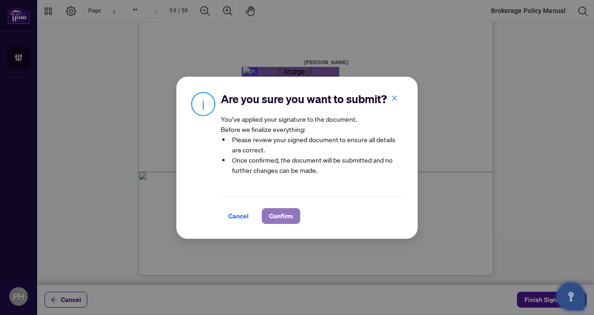
click at [290, 214] on span "Confirm" at bounding box center [281, 215] width 24 height 15
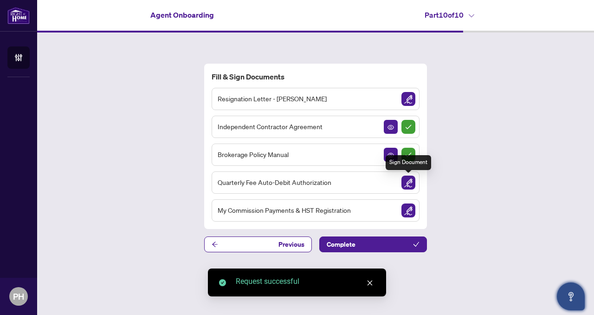
click at [409, 181] on img "Sign Document" at bounding box center [408, 182] width 14 height 14
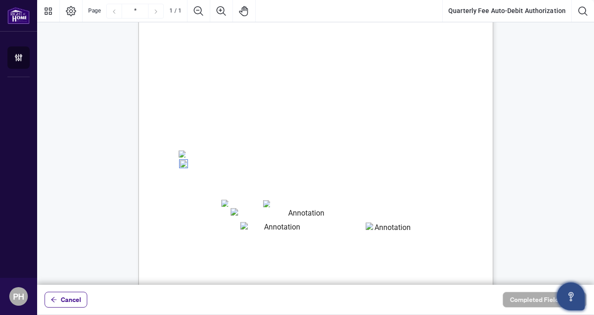
scroll to position [216, 0]
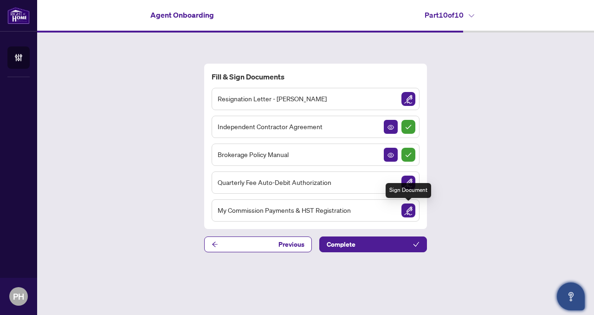
click at [409, 213] on img "Sign Document" at bounding box center [408, 210] width 14 height 14
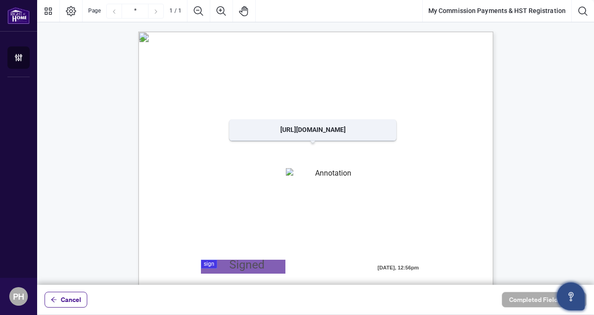
click at [282, 158] on span "[URL][DOMAIN_NAME]" at bounding box center [312, 157] width 71 height 8
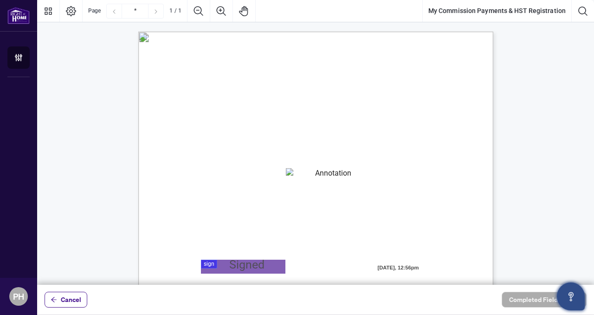
click at [307, 174] on textarea "01K3PJTHVJ55XGE69AEKKYZV5T" at bounding box center [329, 175] width 87 height 14
drag, startPoint x: 267, startPoint y: 181, endPoint x: 178, endPoint y: 178, distance: 89.2
click at [178, 178] on div "MY COMMISSION PAYMENTS AND HST REGISTRATION For Right at Home Realty to pay out…" at bounding box center [360, 319] width 444 height 575
click at [325, 175] on textarea "*********" at bounding box center [329, 175] width 87 height 14
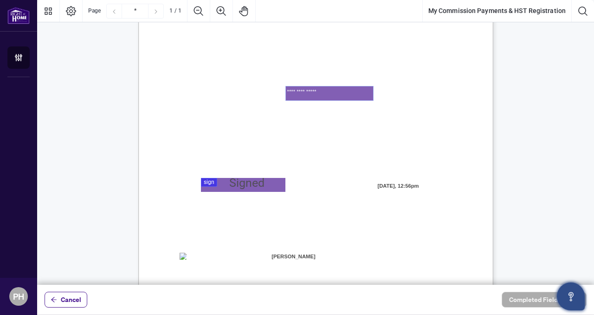
scroll to position [88, 0]
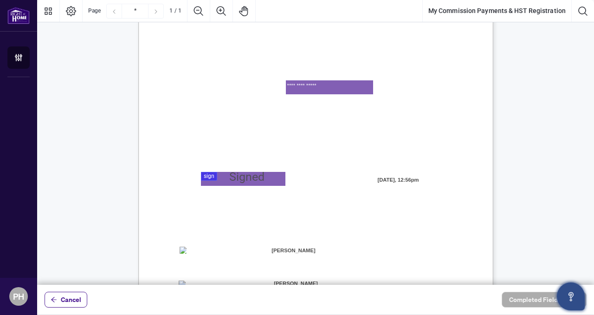
type textarea "**********"
click at [276, 179] on div at bounding box center [315, 142] width 557 height 284
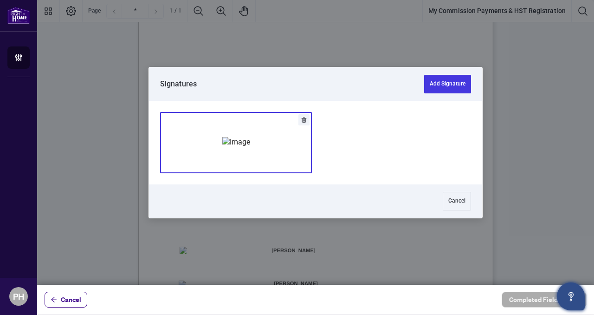
click at [250, 147] on img "Add Signature" at bounding box center [236, 142] width 28 height 10
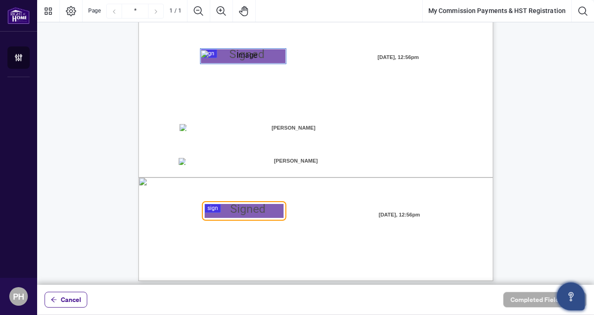
scroll to position [211, 0]
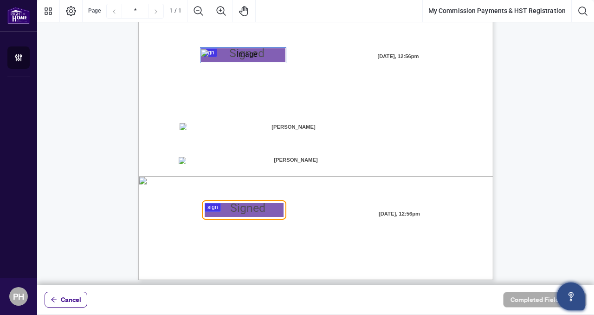
click at [178, 128] on div "MY COMMISSION PAYMENTS AND HST REGISTRATION For Right at Home Realty to pay out…" at bounding box center [360, 107] width 444 height 575
drag, startPoint x: 401, startPoint y: 192, endPoint x: 177, endPoint y: 162, distance: 225.7
click at [177, 162] on div "MY COMMISSION PAYMENTS AND HST REGISTRATION For Right at Home Realty to pay out…" at bounding box center [360, 107] width 444 height 575
click at [184, 131] on span "☐" at bounding box center [183, 128] width 5 height 8
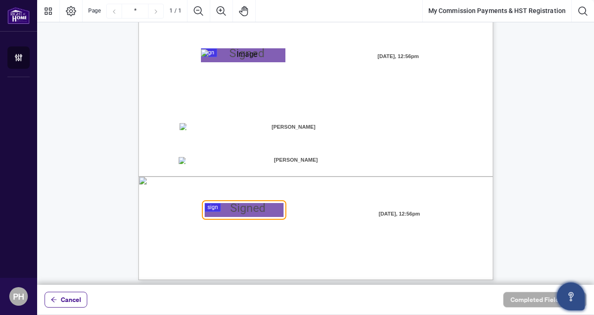
click at [186, 128] on div "MY COMMISSION PAYMENTS AND HST REGISTRATION For Right at Home Realty to pay out…" at bounding box center [315, 49] width 355 height 459
click at [227, 212] on div at bounding box center [315, 142] width 557 height 284
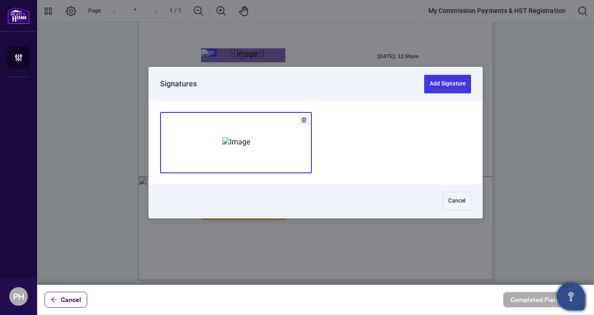
click at [226, 155] on div "Add Signature" at bounding box center [236, 142] width 28 height 93
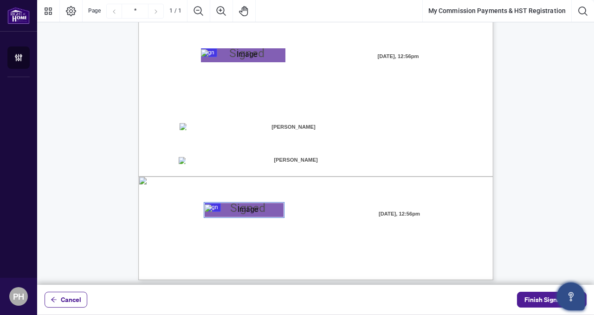
scroll to position [216, 0]
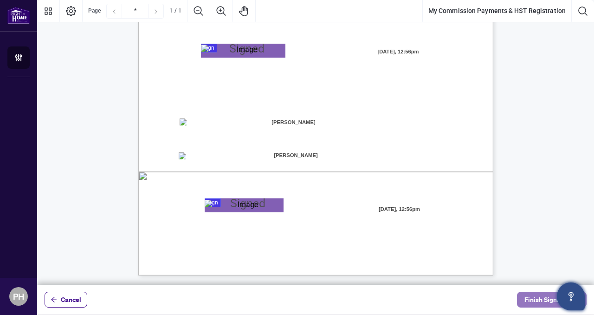
click at [542, 305] on span "Finish Signing" at bounding box center [545, 299] width 42 height 15
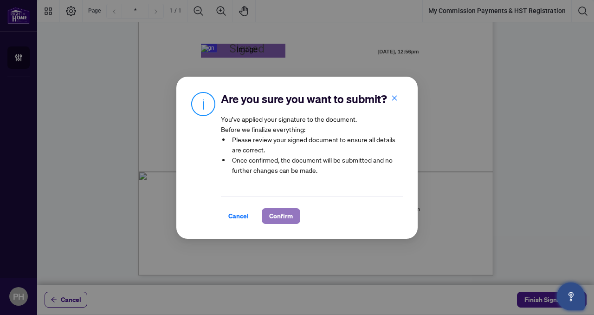
click at [284, 220] on span "Confirm" at bounding box center [281, 215] width 24 height 15
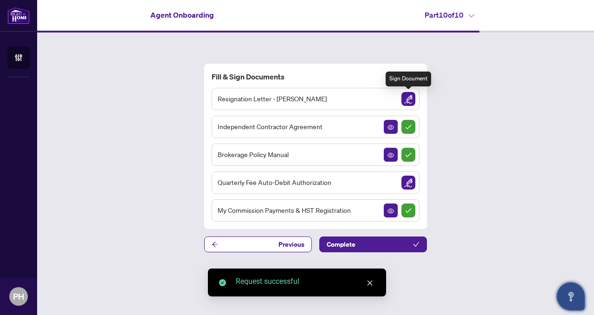
click at [408, 96] on img "Sign Document" at bounding box center [408, 99] width 14 height 14
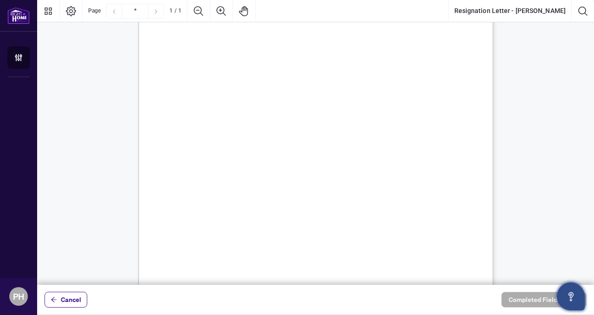
scroll to position [41, 0]
click at [363, 156] on div "[DATE] Re/[PERSON_NAME] Realty Inc. [STREET_ADDRESS] To whom it may concern, Th…" at bounding box center [360, 277] width 444 height 575
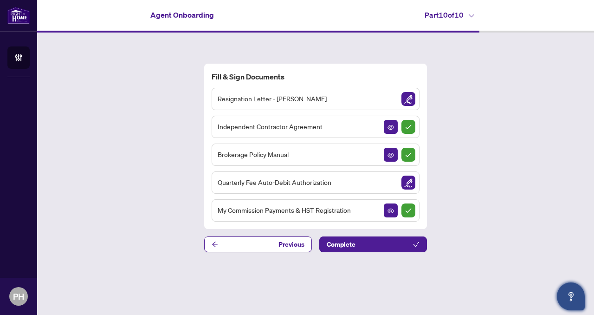
click at [395, 95] on div "Resignation Letter - [PERSON_NAME]" at bounding box center [316, 99] width 208 height 22
click at [294, 99] on span "Resignation Letter - [PERSON_NAME]" at bounding box center [272, 98] width 109 height 11
click at [407, 100] on img "Sign Document" at bounding box center [408, 99] width 14 height 14
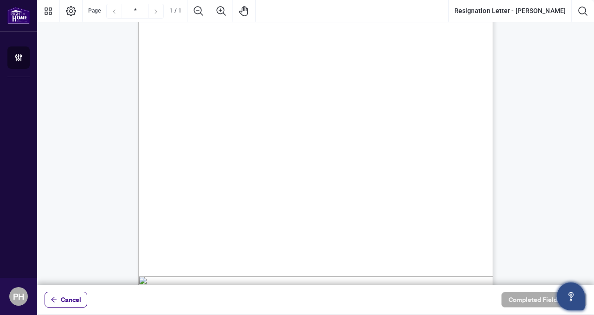
scroll to position [110, 0]
click at [266, 226] on div "[DATE] Re/[PERSON_NAME] Realty Inc. [STREET_ADDRESS] To whom it may concern, Th…" at bounding box center [360, 208] width 444 height 575
click at [214, 232] on div "[DATE] Re/[PERSON_NAME] Realty Inc. [STREET_ADDRESS] To whom it may concern, Th…" at bounding box center [360, 208] width 444 height 575
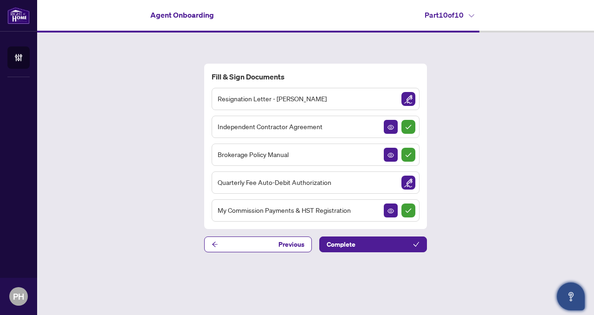
click at [407, 185] on img "Sign Document" at bounding box center [408, 182] width 14 height 14
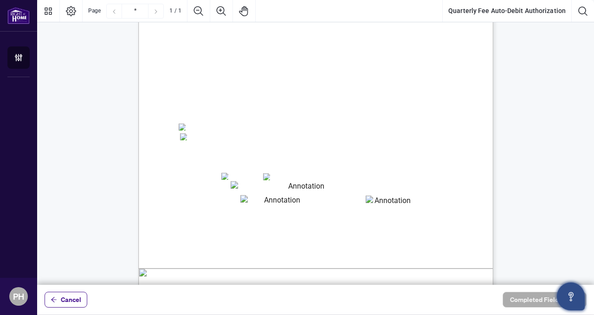
scroll to position [149, 0]
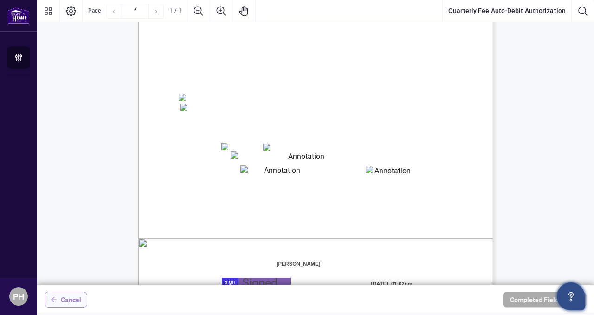
click at [72, 300] on span "Cancel" at bounding box center [71, 299] width 20 height 15
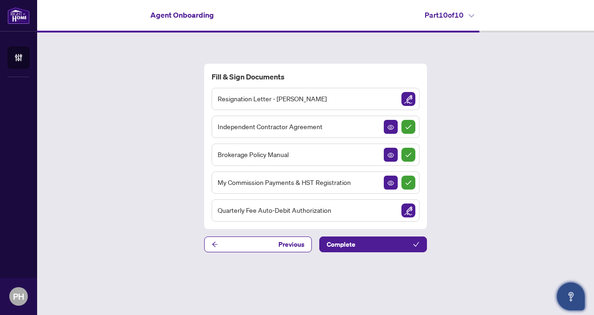
click at [259, 100] on span "Resignation Letter - [PERSON_NAME]" at bounding box center [272, 98] width 109 height 11
click at [368, 97] on div "Resignation Letter - [PERSON_NAME]" at bounding box center [316, 99] width 208 height 22
click at [404, 98] on img "Sign Document" at bounding box center [408, 99] width 14 height 14
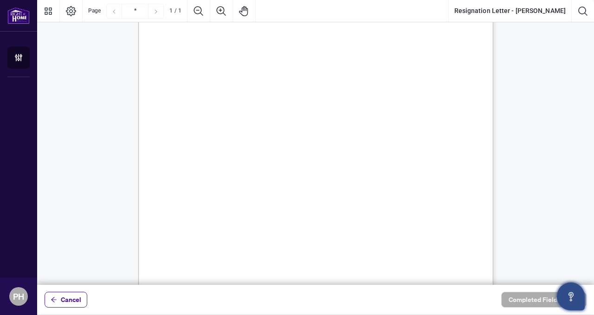
scroll to position [94, 0]
click at [81, 301] on button "Cancel" at bounding box center [66, 299] width 43 height 16
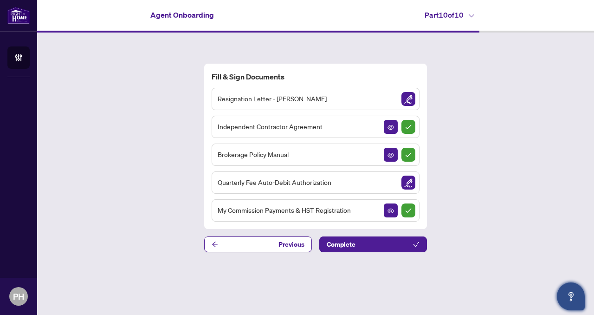
click at [409, 100] on img "Sign Document" at bounding box center [408, 99] width 14 height 14
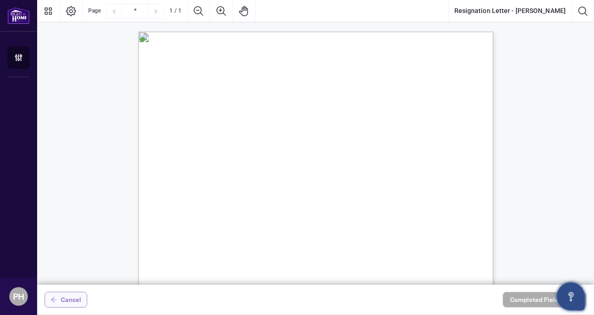
click at [72, 295] on span "Cancel" at bounding box center [71, 299] width 20 height 15
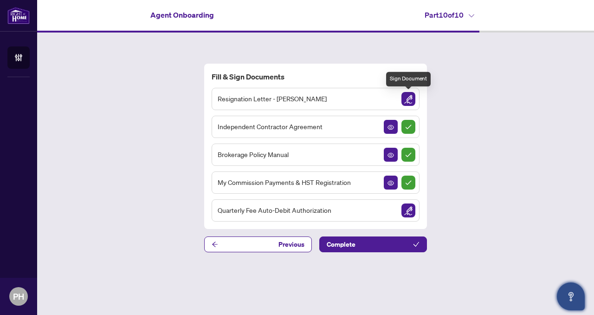
click at [409, 97] on img "Sign Document" at bounding box center [408, 99] width 14 height 14
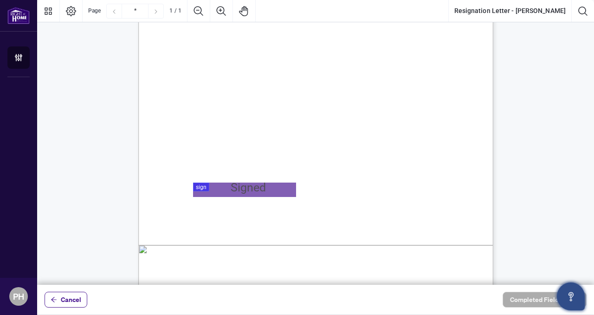
scroll to position [144, 0]
click at [278, 188] on div at bounding box center [315, 142] width 557 height 284
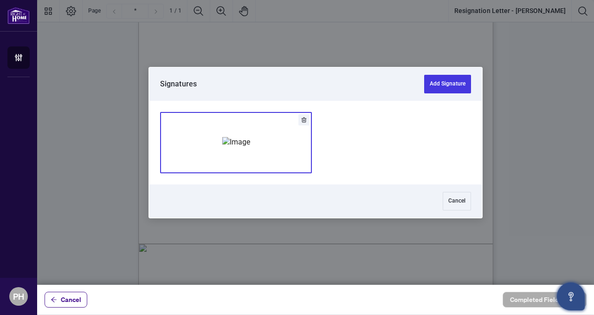
click at [250, 147] on img "Add Signature" at bounding box center [236, 142] width 28 height 10
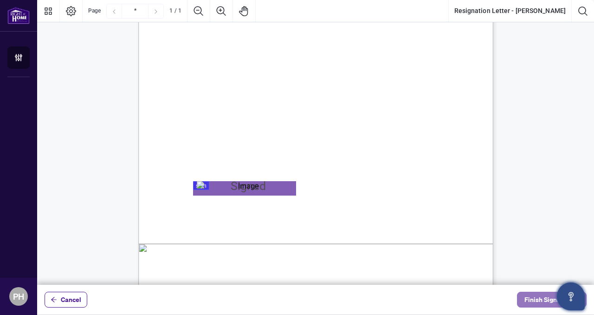
click at [529, 296] on span "Finish Signing" at bounding box center [545, 299] width 42 height 15
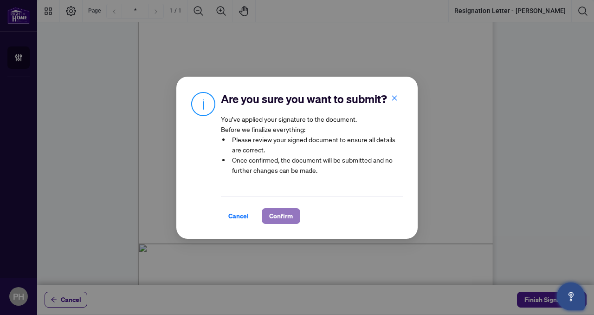
click at [289, 217] on span "Confirm" at bounding box center [281, 215] width 24 height 15
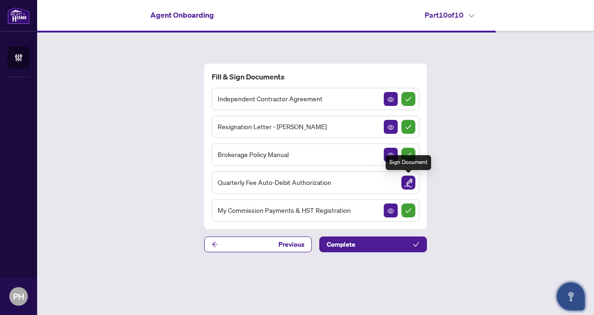
click at [407, 181] on img "Sign Document" at bounding box center [408, 182] width 14 height 14
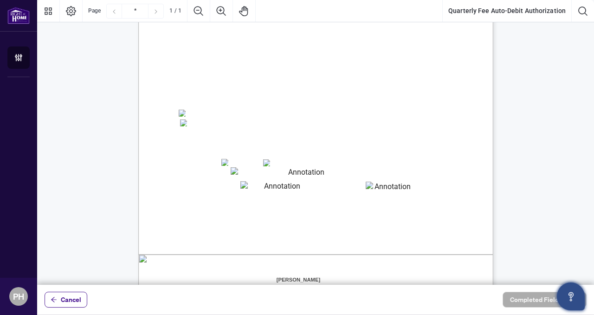
scroll to position [136, 0]
click at [260, 173] on textarea "01K3PJMK87DRT30FSRQMQXJFTG" at bounding box center [302, 172] width 143 height 14
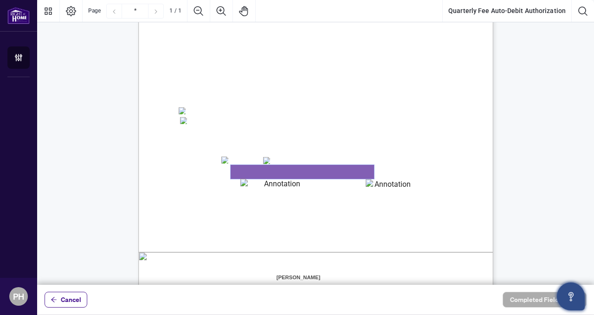
click at [259, 173] on textarea "01K3PJMK87DRT30FSRQMQXJFTG" at bounding box center [302, 172] width 143 height 14
click at [231, 161] on span "VISA" at bounding box center [234, 160] width 13 height 7
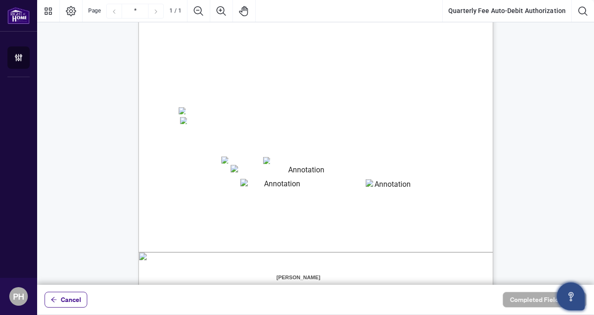
click at [251, 174] on textarea "01K3PJMK87DRT30FSRQMQXJFTG" at bounding box center [302, 172] width 143 height 14
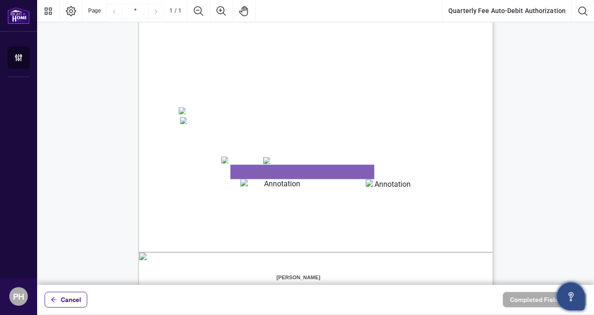
click at [249, 172] on textarea "01K3PJMK87DRT30FSRQMQXJFTG" at bounding box center [302, 172] width 143 height 14
click at [258, 171] on textarea "01K3PJMK87DRT30FSRQMQXJFTG" at bounding box center [302, 172] width 143 height 14
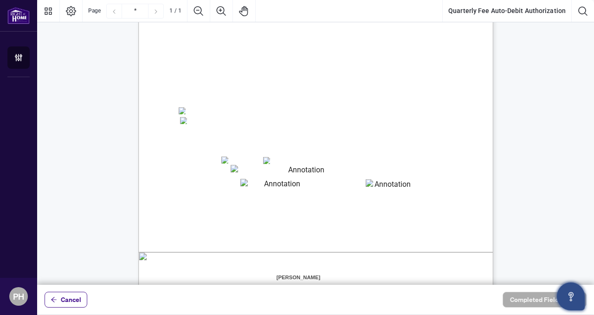
click at [240, 171] on textarea "01K3PJMK87DRT30FSRQMQXJFTG" at bounding box center [302, 172] width 143 height 14
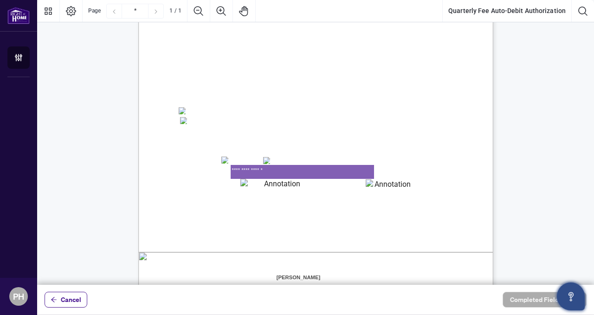
type textarea "**********"
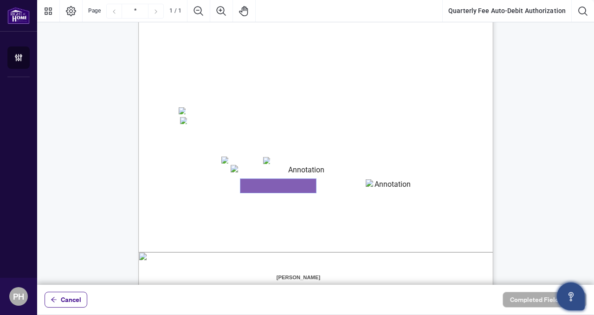
click at [271, 185] on textarea "01K3PJMPBV075SHP2CFEP663QZ" at bounding box center [278, 186] width 76 height 14
click at [247, 188] on textarea "****" at bounding box center [278, 186] width 76 height 14
click at [246, 182] on textarea "****" at bounding box center [278, 186] width 76 height 14
type textarea "*****"
click at [372, 190] on textarea "01K3PJMSN6R4X7T2GPHX1KZ1F9" at bounding box center [389, 186] width 46 height 14
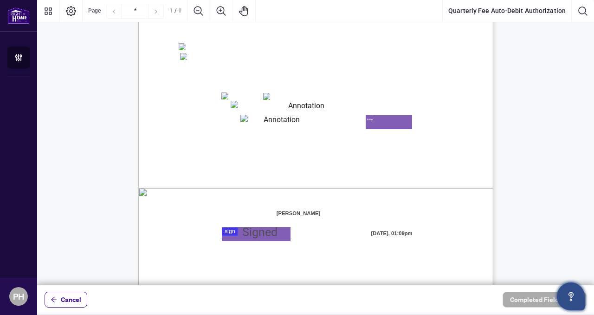
scroll to position [203, 0]
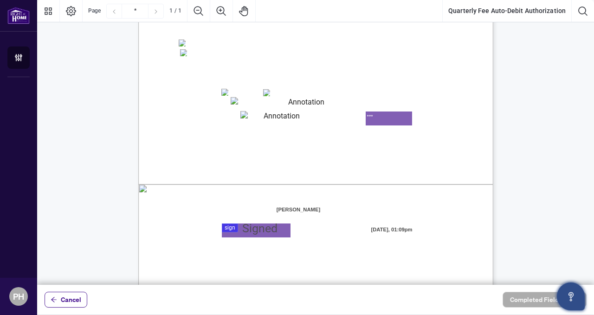
type textarea "***"
click at [251, 229] on div at bounding box center [315, 142] width 557 height 284
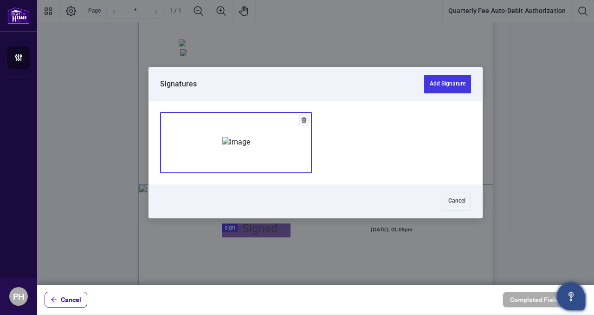
click at [250, 137] on img "Add Signature" at bounding box center [236, 142] width 28 height 10
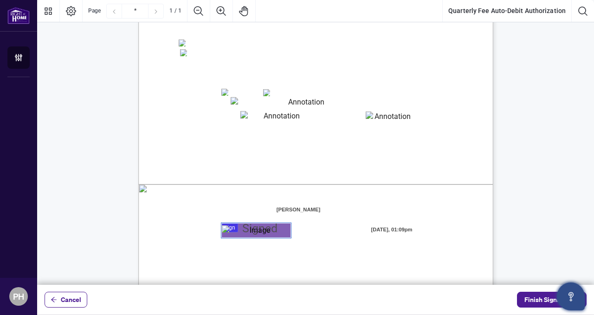
scroll to position [216, 0]
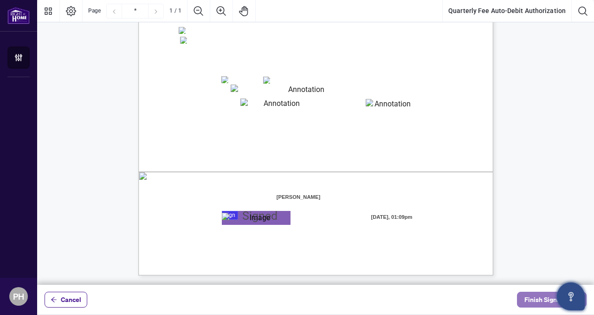
click at [544, 300] on span "Finish Signing" at bounding box center [545, 299] width 42 height 15
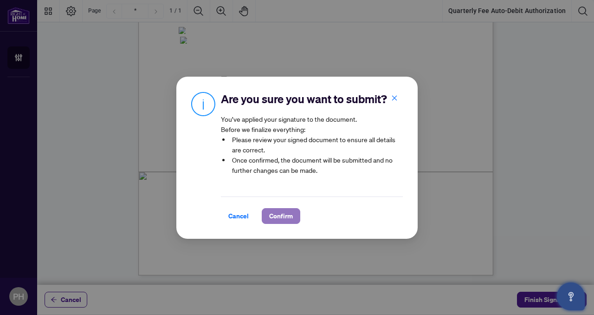
click at [278, 213] on span "Confirm" at bounding box center [281, 215] width 24 height 15
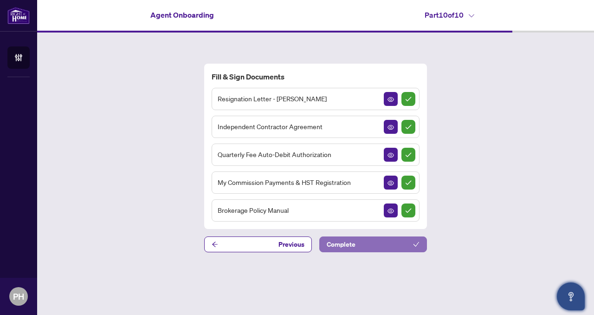
click at [381, 244] on button "Complete" at bounding box center [373, 244] width 108 height 16
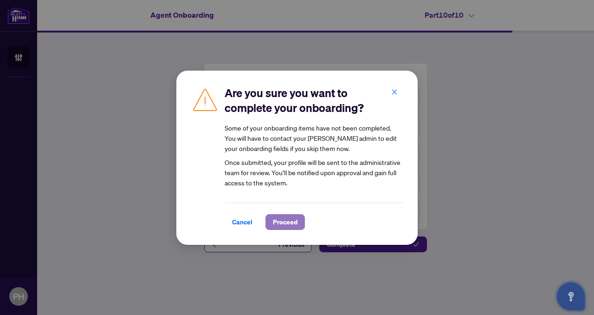
click at [281, 223] on span "Proceed" at bounding box center [285, 221] width 25 height 15
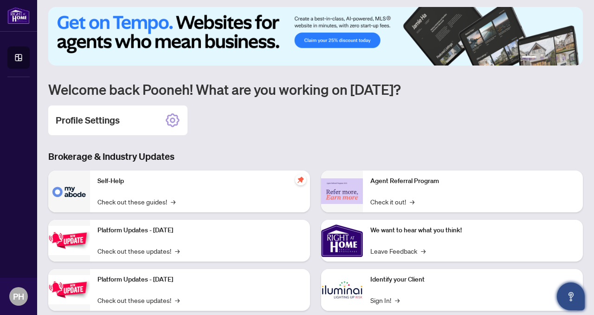
scroll to position [103, 0]
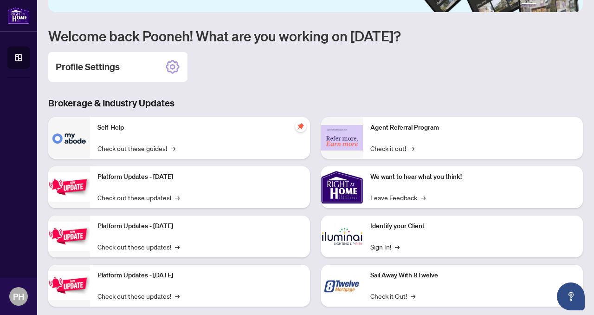
scroll to position [96, 0]
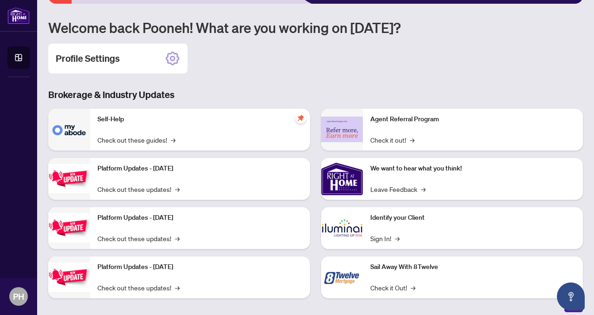
click at [84, 271] on img at bounding box center [69, 276] width 42 height 29
click at [134, 287] on link "Check out these updates! →" at bounding box center [138, 287] width 82 height 10
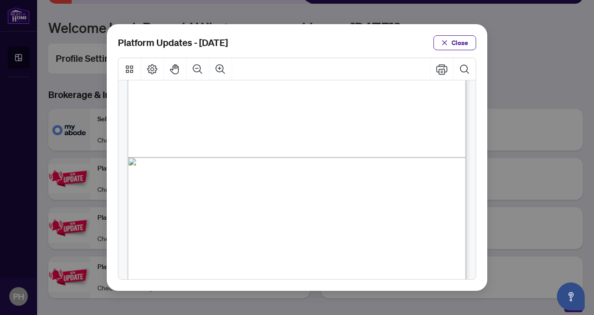
scroll to position [299, 0]
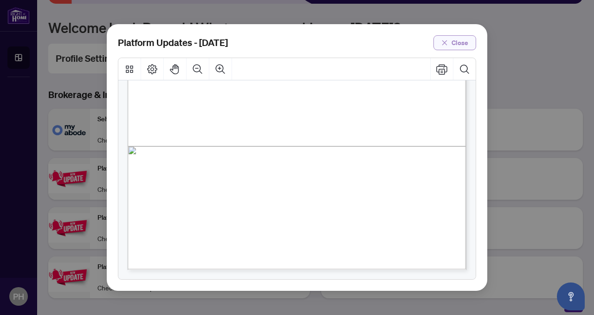
click at [459, 43] on span "Close" at bounding box center [460, 42] width 17 height 15
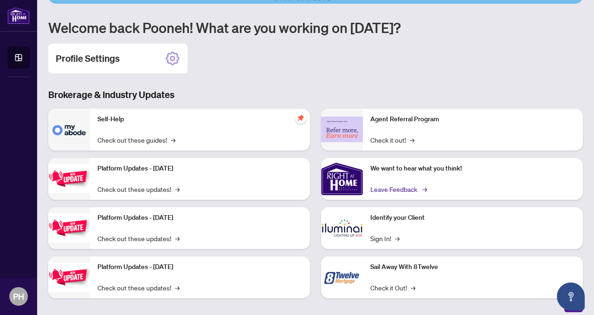
click at [388, 188] on link "Leave Feedback →" at bounding box center [397, 189] width 55 height 10
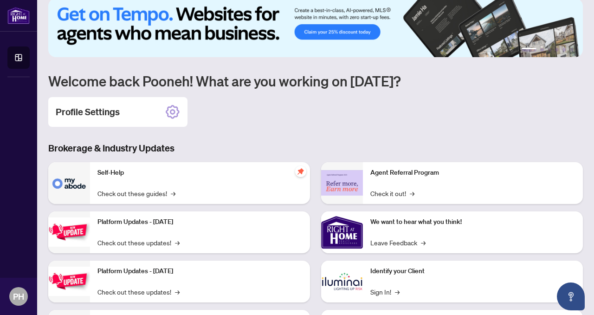
scroll to position [44, 0]
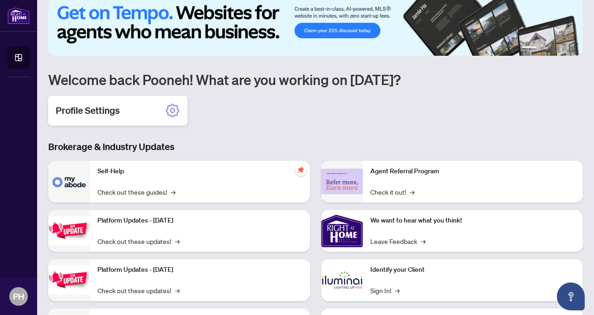
click at [149, 109] on div "Profile Settings" at bounding box center [117, 111] width 139 height 30
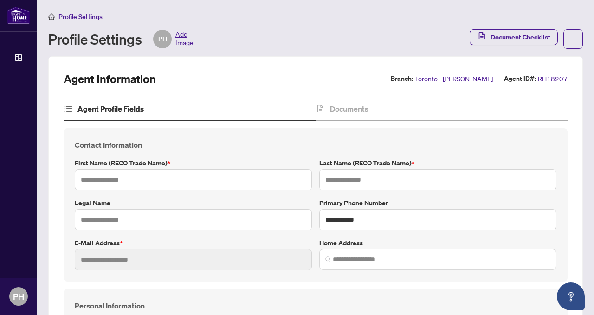
type input "******"
type input "**********"
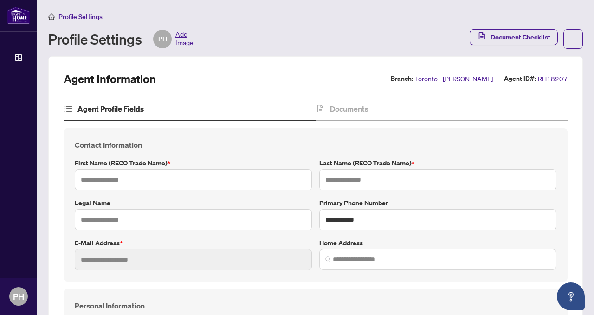
type input "*"
type input "*******"
type input "**********"
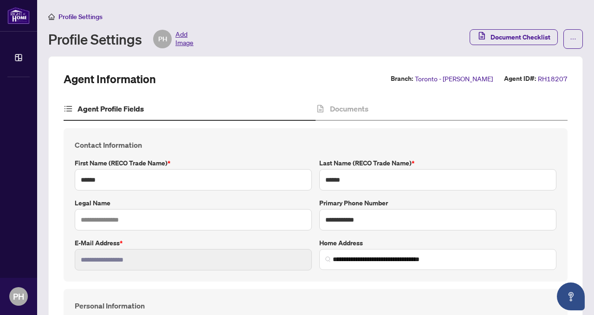
type input "****"
type input "**********"
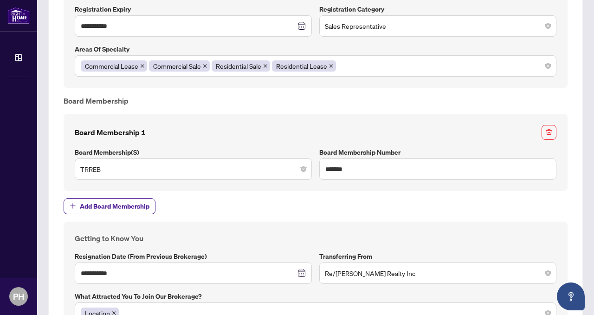
scroll to position [887, 0]
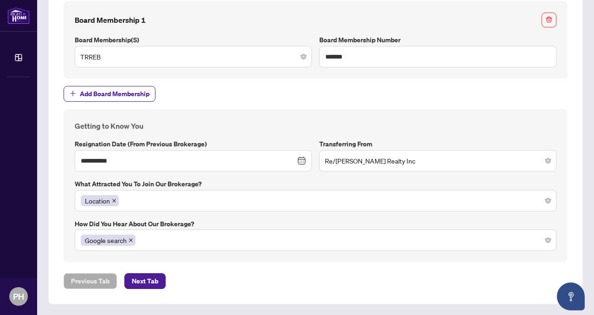
scroll to position [90, 0]
